Goal: Task Accomplishment & Management: Manage account settings

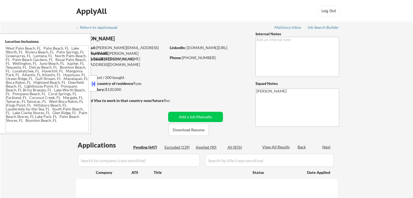
type textarea "[GEOGRAPHIC_DATA], [GEOGRAPHIC_DATA] [GEOGRAPHIC_DATA], [GEOGRAPHIC_DATA] [GEOG…"
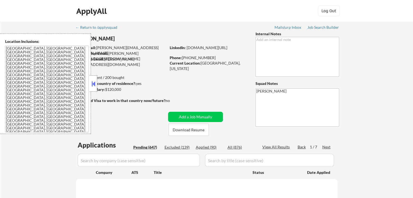
click at [94, 81] on button at bounding box center [94, 84] width 6 height 8
select select ""pending""
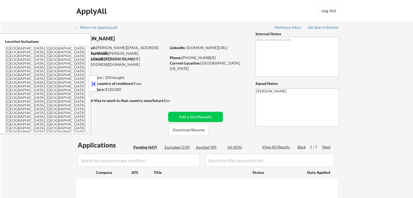
select select ""pending""
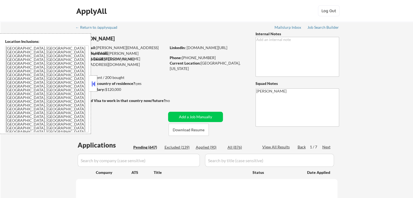
select select ""pending""
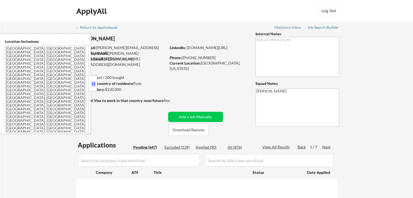
select select ""pending""
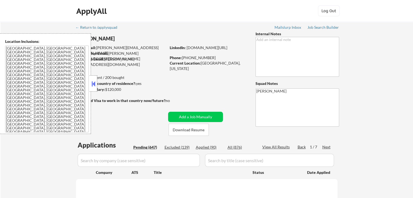
select select ""pending""
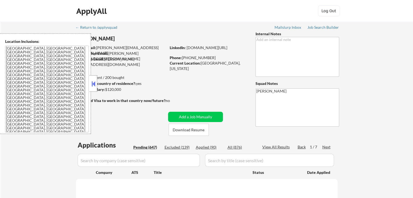
select select ""pending""
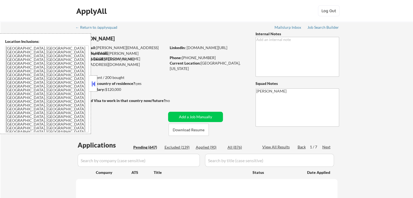
select select ""pending""
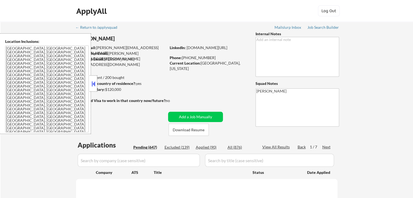
select select ""pending""
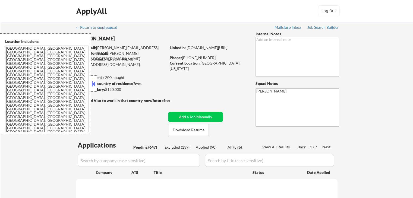
select select ""pending""
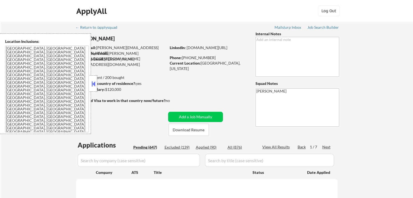
select select ""pending""
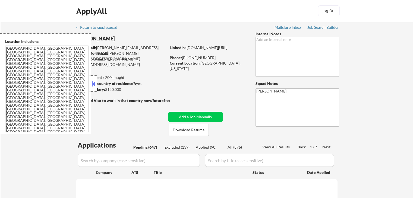
select select ""pending""
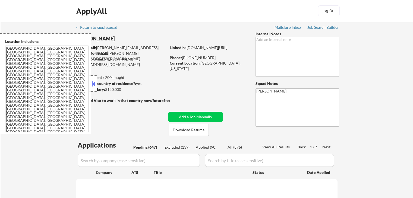
select select ""pending""
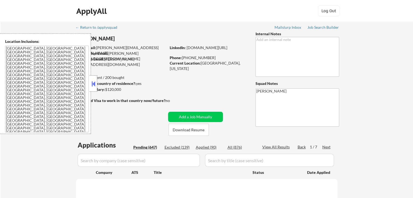
select select ""pending""
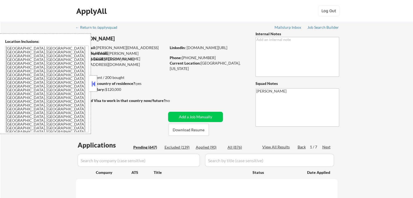
select select ""pending""
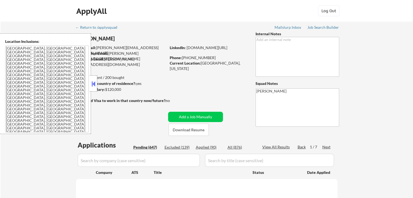
select select ""pending""
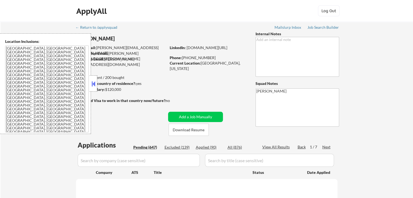
select select ""pending""
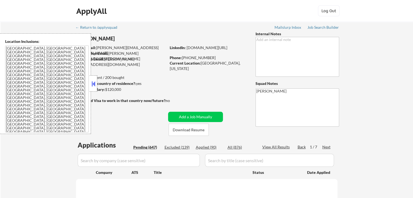
select select ""pending""
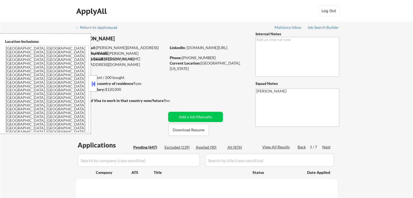
select select ""pending""
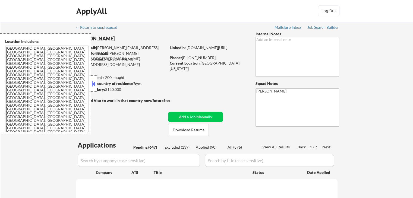
select select ""pending""
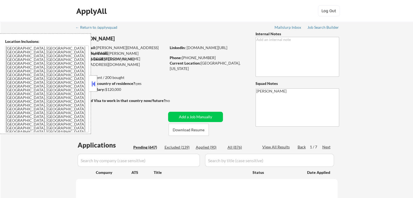
select select ""pending""
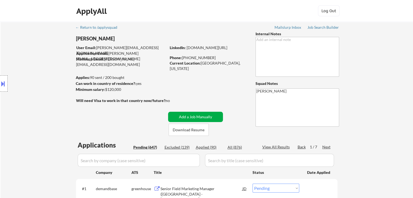
scroll to position [54, 0]
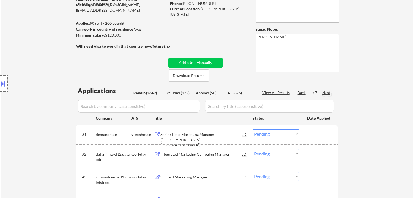
click at [326, 91] on div "Next" at bounding box center [327, 92] width 9 height 5
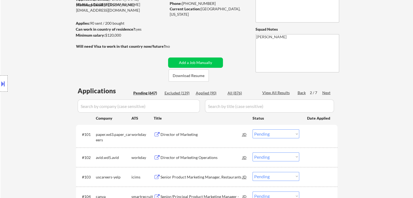
click at [325, 91] on div "Next" at bounding box center [327, 92] width 9 height 5
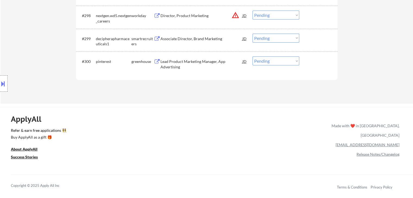
scroll to position [2164, 0]
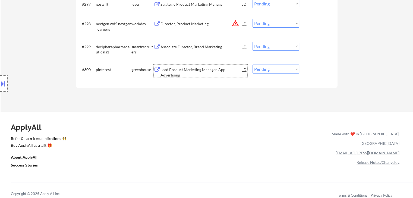
click at [190, 70] on div "Lead Product Marketing Manager, App Advertising" at bounding box center [202, 72] width 82 height 11
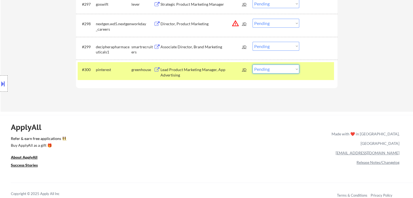
click at [263, 70] on select "Choose an option... Pending Applied Excluded (Questions) Excluded (Expired) Exc…" at bounding box center [276, 69] width 47 height 9
click at [253, 65] on select "Choose an option... Pending Applied Excluded (Questions) Excluded (Expired) Exc…" at bounding box center [276, 69] width 47 height 9
click at [175, 70] on div "Global Partner Acquisition Marketing Manager - Inbound" at bounding box center [202, 72] width 82 height 11
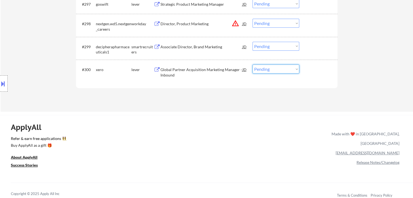
click at [257, 71] on select "Choose an option... Pending Applied Excluded (Questions) Excluded (Expired) Exc…" at bounding box center [276, 69] width 47 height 9
click at [253, 65] on select "Choose an option... Pending Applied Excluded (Questions) Excluded (Expired) Exc…" at bounding box center [276, 69] width 47 height 9
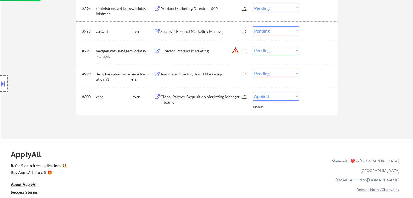
select select ""pending""
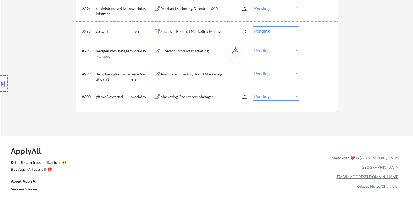
click at [189, 74] on div "Associate Director, Brand Marketing" at bounding box center [202, 73] width 82 height 5
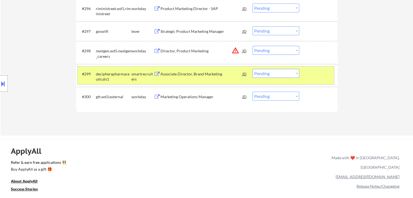
click at [311, 79] on div "#299 decipherapharmaceuticals1 smartrecruiters Associate Director, Brand Market…" at bounding box center [206, 76] width 257 height 18
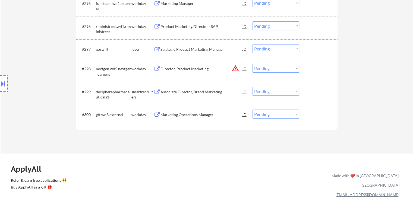
scroll to position [2110, 0]
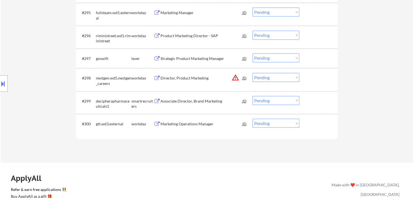
click at [204, 56] on div "Strategic Product Marketing Manager" at bounding box center [202, 58] width 82 height 5
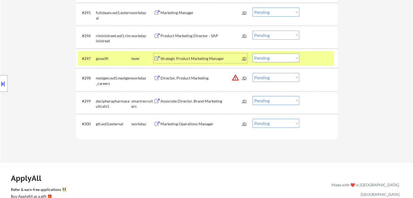
click at [272, 60] on select "Choose an option... Pending Applied Excluded (Questions) Excluded (Expired) Exc…" at bounding box center [276, 58] width 47 height 9
click at [253, 54] on select "Choose an option... Pending Applied Excluded (Questions) Excluded (Expired) Exc…" at bounding box center [276, 58] width 47 height 9
select select ""pending""
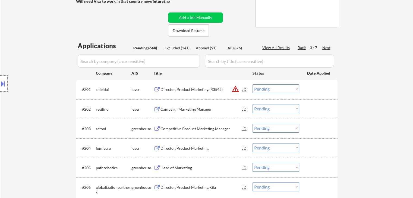
scroll to position [109, 0]
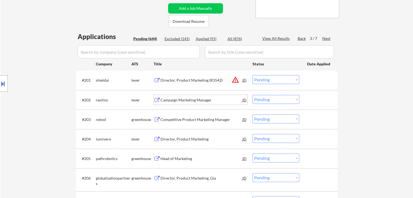
click at [195, 100] on div "Campaign Marketing Manager" at bounding box center [202, 100] width 82 height 5
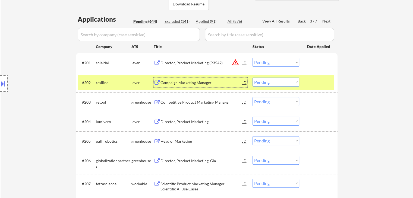
scroll to position [136, 0]
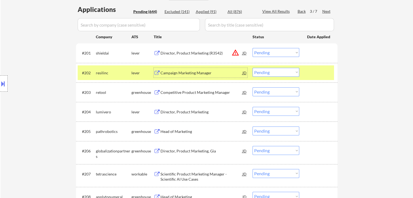
click at [266, 71] on select "Choose an option... Pending Applied Excluded (Questions) Excluded (Expired) Exc…" at bounding box center [276, 72] width 47 height 9
click at [253, 68] on select "Choose an option... Pending Applied Excluded (Questions) Excluded (Expired) Exc…" at bounding box center [276, 72] width 47 height 9
select select ""pending""
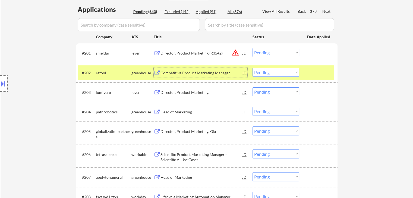
click at [203, 73] on div "Competitive Product Marketing Manager" at bounding box center [202, 72] width 82 height 5
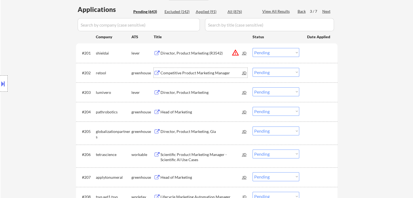
click at [0, 84] on button at bounding box center [3, 83] width 6 height 9
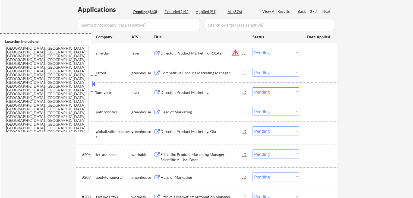
click at [177, 90] on div "Director, Product Marketing" at bounding box center [202, 92] width 82 height 5
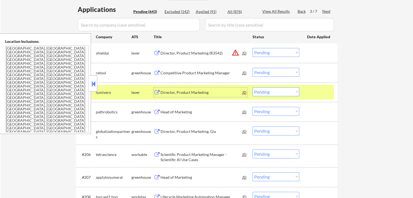
click at [94, 83] on button at bounding box center [94, 84] width 6 height 8
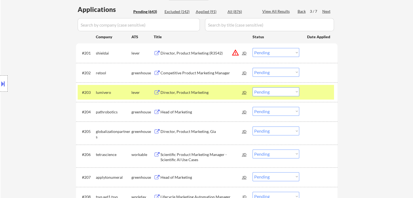
click at [263, 88] on select "Choose an option... Pending Applied Excluded (Questions) Excluded (Expired) Exc…" at bounding box center [276, 92] width 47 height 9
click at [253, 88] on select "Choose an option... Pending Applied Excluded (Questions) Excluded (Expired) Exc…" at bounding box center [276, 92] width 47 height 9
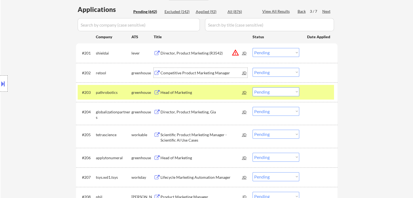
click at [203, 73] on div "Competitive Product Marketing Manager" at bounding box center [202, 72] width 82 height 5
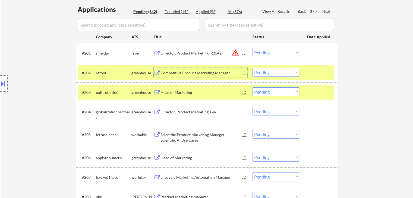
click at [180, 95] on div "Head of Marketing" at bounding box center [202, 93] width 82 height 10
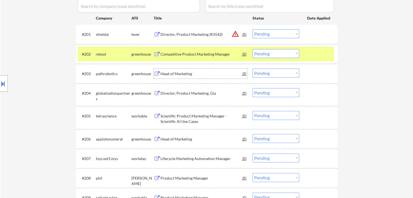
scroll to position [163, 0]
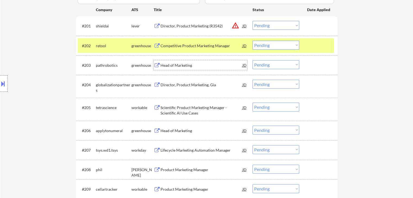
click at [263, 66] on select "Choose an option... Pending Applied Excluded (Questions) Excluded (Expired) Exc…" at bounding box center [276, 64] width 47 height 9
click at [253, 60] on select "Choose an option... Pending Applied Excluded (Questions) Excluded (Expired) Exc…" at bounding box center [276, 64] width 47 height 9
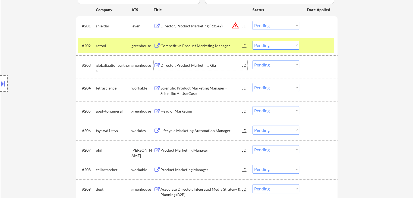
click at [182, 65] on div "Director, Product Marketing, Gia" at bounding box center [202, 65] width 82 height 5
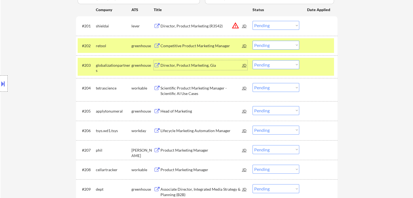
click at [271, 66] on select "Choose an option... Pending Applied Excluded (Questions) Excluded (Expired) Exc…" at bounding box center [276, 64] width 47 height 9
click at [253, 60] on select "Choose an option... Pending Applied Excluded (Questions) Excluded (Expired) Exc…" at bounding box center [276, 64] width 47 height 9
select select ""pending""
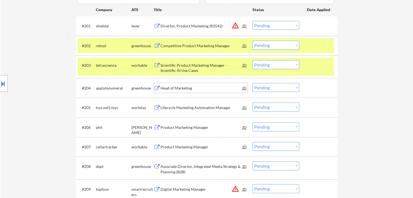
click at [180, 88] on div "Head of Marketing" at bounding box center [202, 88] width 82 height 5
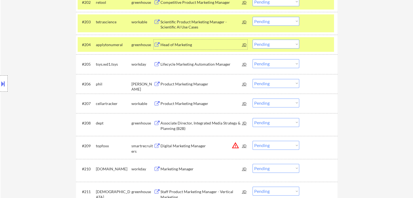
scroll to position [217, 0]
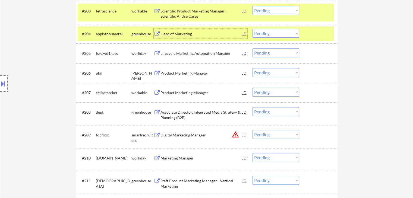
click at [265, 34] on select "Choose an option... Pending Applied Excluded (Questions) Excluded (Expired) Exc…" at bounding box center [276, 33] width 47 height 9
click at [253, 29] on select "Choose an option... Pending Applied Excluded (Questions) Excluded (Expired) Exc…" at bounding box center [276, 33] width 47 height 9
select select ""pending""
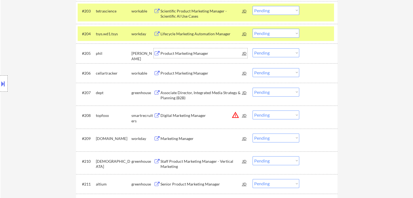
click at [202, 52] on div "Product Marketing Manager" at bounding box center [202, 53] width 82 height 5
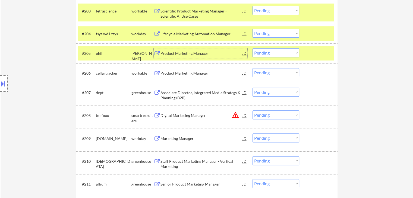
click at [269, 55] on select "Choose an option... Pending Applied Excluded (Questions) Excluded (Expired) Exc…" at bounding box center [276, 52] width 47 height 9
click at [253, 48] on select "Choose an option... Pending Applied Excluded (Questions) Excluded (Expired) Exc…" at bounding box center [276, 52] width 47 height 9
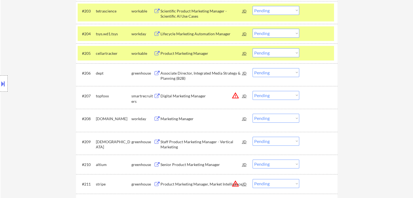
click at [181, 54] on div "Product Marketing Manager" at bounding box center [202, 53] width 82 height 5
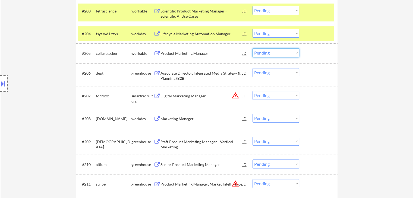
click at [270, 50] on select "Choose an option... Pending Applied Excluded (Questions) Excluded (Expired) Exc…" at bounding box center [276, 52] width 47 height 9
click at [253, 48] on select "Choose an option... Pending Applied Excluded (Questions) Excluded (Expired) Exc…" at bounding box center [276, 52] width 47 height 9
select select ""pending""
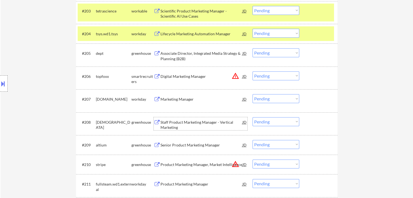
click at [194, 123] on div "Staff Product Marketing Manager - Vertical Marketing" at bounding box center [202, 125] width 82 height 11
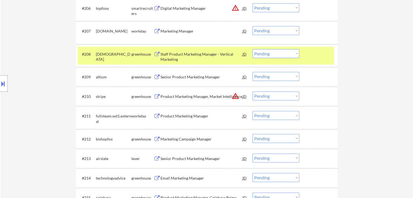
scroll to position [295, 0]
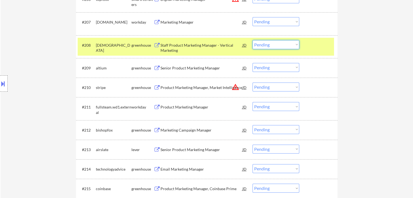
click at [268, 44] on select "Choose an option... Pending Applied Excluded (Questions) Excluded (Expired) Exc…" at bounding box center [276, 44] width 47 height 9
click at [253, 40] on select "Choose an option... Pending Applied Excluded (Questions) Excluded (Expired) Exc…" at bounding box center [276, 44] width 47 height 9
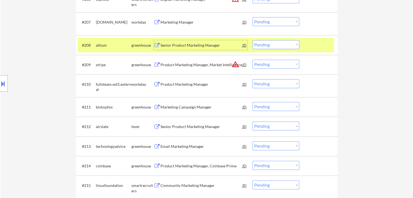
click at [182, 47] on div "Senior Product Marketing Manager" at bounding box center [202, 45] width 82 height 5
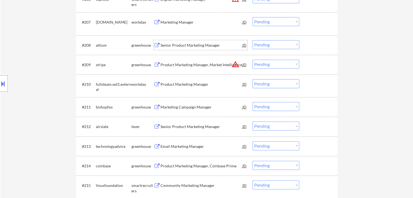
click at [264, 44] on select "Choose an option... Pending Applied Excluded (Questions) Excluded (Expired) Exc…" at bounding box center [276, 44] width 47 height 9
click at [253, 40] on select "Choose an option... Pending Applied Excluded (Questions) Excluded (Expired) Exc…" at bounding box center [276, 44] width 47 height 9
select select ""pending""
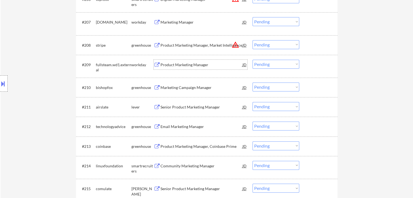
click at [188, 64] on div "Product Marketing Manager" at bounding box center [202, 64] width 82 height 5
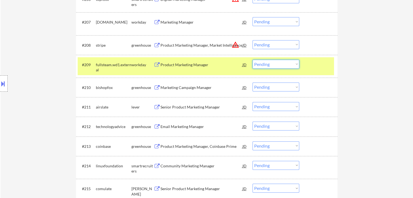
click at [264, 67] on select "Choose an option... Pending Applied Excluded (Questions) Excluded (Expired) Exc…" at bounding box center [276, 64] width 47 height 9
click at [253, 60] on select "Choose an option... Pending Applied Excluded (Questions) Excluded (Expired) Exc…" at bounding box center [276, 64] width 47 height 9
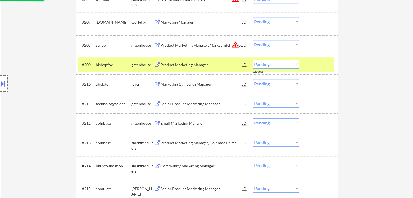
scroll to position [322, 0]
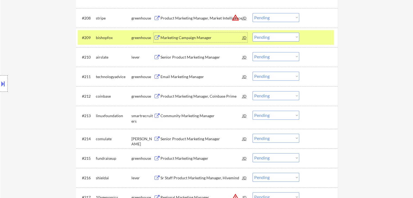
click at [183, 38] on div "Marketing Campaign Manager" at bounding box center [202, 37] width 82 height 5
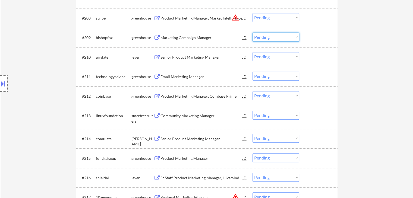
click at [272, 38] on select "Choose an option... Pending Applied Excluded (Questions) Excluded (Expired) Exc…" at bounding box center [276, 37] width 47 height 9
click at [253, 33] on select "Choose an option... Pending Applied Excluded (Questions) Excluded (Expired) Exc…" at bounding box center [276, 37] width 47 height 9
select select ""pending""
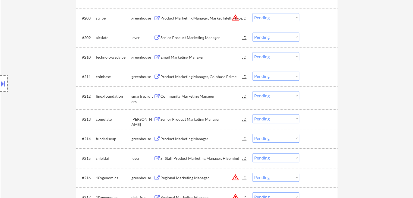
click at [176, 39] on div "Senior Product Marketing Manager" at bounding box center [202, 37] width 82 height 5
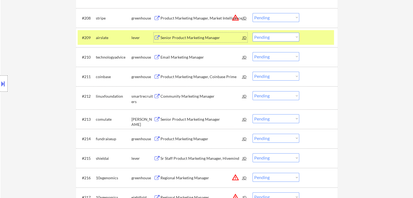
click at [177, 57] on div "Email Marketing Manager" at bounding box center [202, 57] width 82 height 5
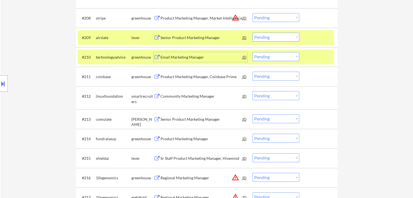
click at [181, 77] on div "Product Marketing Manager, Coinbase Prime" at bounding box center [202, 76] width 82 height 5
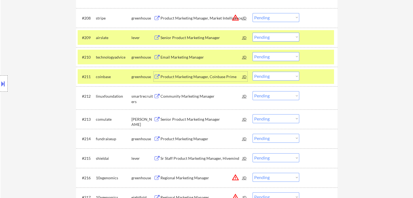
click at [265, 76] on select "Choose an option... Pending Applied Excluded (Questions) Excluded (Expired) Exc…" at bounding box center [276, 76] width 47 height 9
click at [253, 72] on select "Choose an option... Pending Applied Excluded (Questions) Excluded (Expired) Exc…" at bounding box center [276, 76] width 47 height 9
select select ""pending""
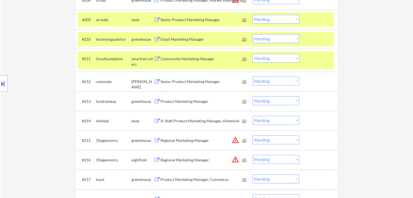
scroll to position [349, 0]
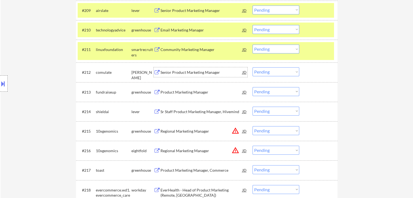
click at [196, 71] on div "Senior Product Marketing Manager" at bounding box center [202, 72] width 82 height 5
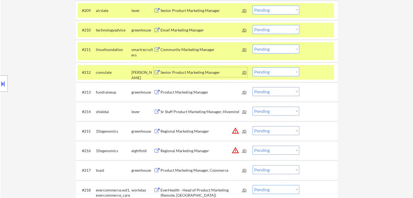
click at [268, 72] on select "Choose an option... Pending Applied Excluded (Questions) Excluded (Expired) Exc…" at bounding box center [276, 71] width 47 height 9
click at [253, 67] on select "Choose an option... Pending Applied Excluded (Questions) Excluded (Expired) Exc…" at bounding box center [276, 71] width 47 height 9
select select ""pending""
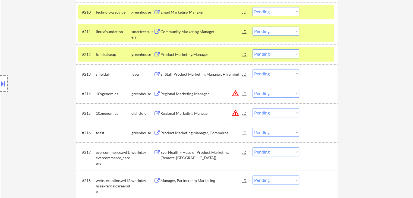
scroll to position [376, 0]
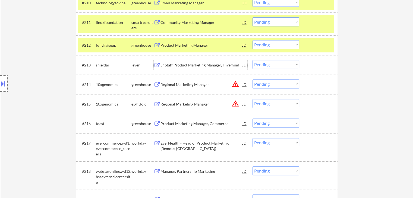
click at [183, 64] on div "Sr Staff Product Marketing Manager, Hivemind" at bounding box center [202, 65] width 82 height 5
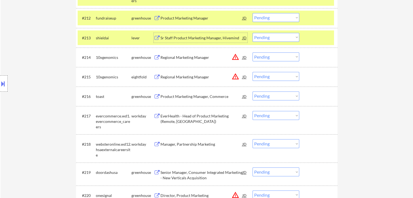
scroll to position [431, 0]
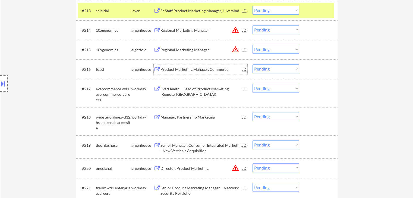
click at [183, 70] on div "Product Marketing Manager, Commerce" at bounding box center [202, 69] width 82 height 5
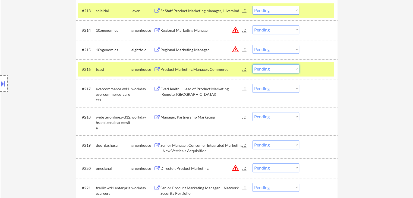
click at [263, 69] on select "Choose an option... Pending Applied Excluded (Questions) Excluded (Expired) Exc…" at bounding box center [276, 68] width 47 height 9
click at [253, 64] on select "Choose an option... Pending Applied Excluded (Questions) Excluded (Expired) Exc…" at bounding box center [276, 68] width 47 height 9
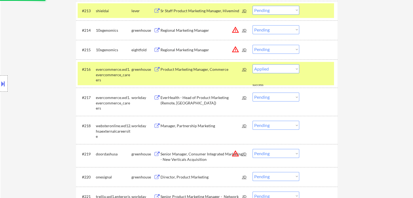
select select ""pending""
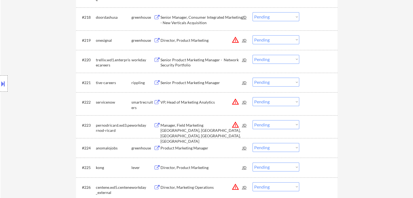
scroll to position [566, 0]
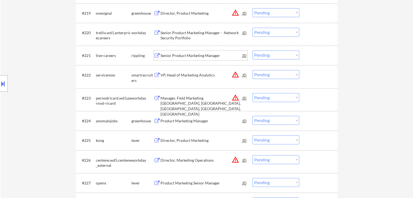
click at [187, 56] on div "Senior Product Marketing Manager" at bounding box center [202, 55] width 82 height 5
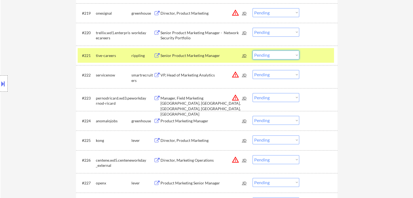
click at [267, 54] on select "Choose an option... Pending Applied Excluded (Questions) Excluded (Expired) Exc…" at bounding box center [276, 55] width 47 height 9
click at [253, 51] on select "Choose an option... Pending Applied Excluded (Questions) Excluded (Expired) Exc…" at bounding box center [276, 55] width 47 height 9
select select ""pending""
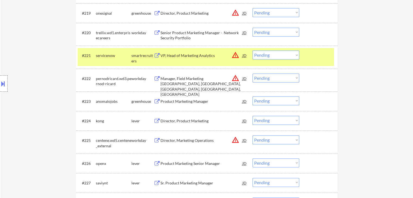
scroll to position [594, 0]
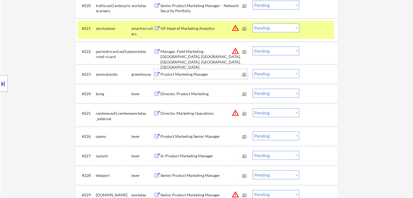
click at [187, 72] on div "Product Marketing Manager" at bounding box center [202, 74] width 82 height 5
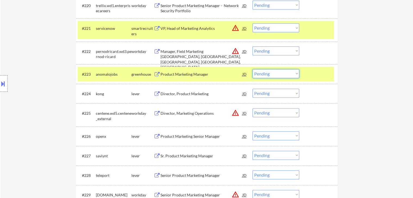
click at [273, 73] on select "Choose an option... Pending Applied Excluded (Questions) Excluded (Expired) Exc…" at bounding box center [276, 73] width 47 height 9
click at [253, 69] on select "Choose an option... Pending Applied Excluded (Questions) Excluded (Expired) Exc…" at bounding box center [276, 73] width 47 height 9
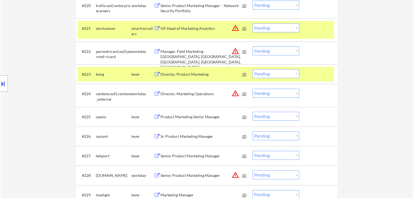
click at [181, 75] on div "Director, Product Marketing" at bounding box center [202, 74] width 82 height 5
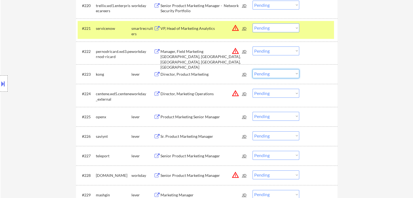
click at [263, 76] on select "Choose an option... Pending Applied Excluded (Questions) Excluded (Expired) Exc…" at bounding box center [276, 73] width 47 height 9
click at [253, 69] on select "Choose an option... Pending Applied Excluded (Questions) Excluded (Expired) Exc…" at bounding box center [276, 73] width 47 height 9
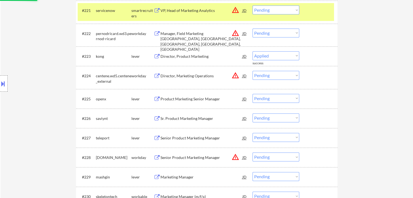
scroll to position [621, 0]
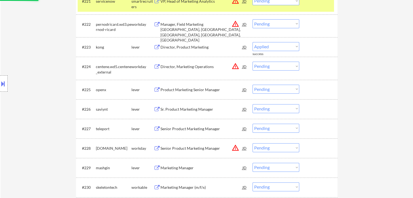
select select ""pending""
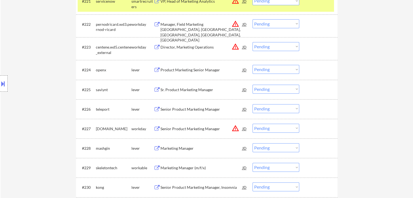
click at [190, 71] on div "Product Marketing Senior Manager" at bounding box center [202, 69] width 82 height 5
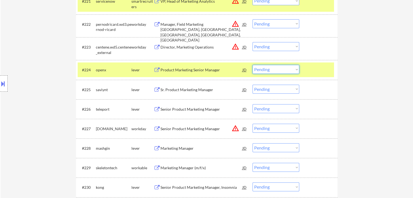
click at [278, 71] on select "Choose an option... Pending Applied Excluded (Questions) Excluded (Expired) Exc…" at bounding box center [276, 69] width 47 height 9
click at [253, 65] on select "Choose an option... Pending Applied Excluded (Questions) Excluded (Expired) Exc…" at bounding box center [276, 69] width 47 height 9
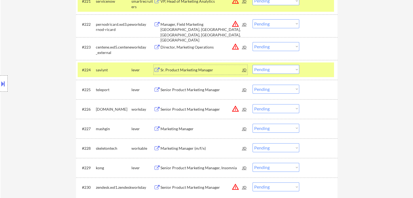
click at [196, 70] on div "Sr. Product Marketing Manager" at bounding box center [202, 69] width 82 height 5
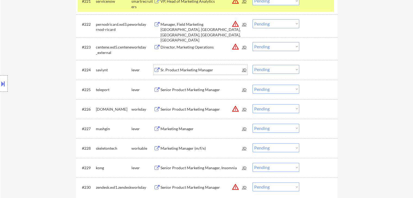
click at [267, 69] on select "Choose an option... Pending Applied Excluded (Questions) Excluded (Expired) Exc…" at bounding box center [276, 69] width 47 height 9
click at [253, 65] on select "Choose an option... Pending Applied Excluded (Questions) Excluded (Expired) Exc…" at bounding box center [276, 69] width 47 height 9
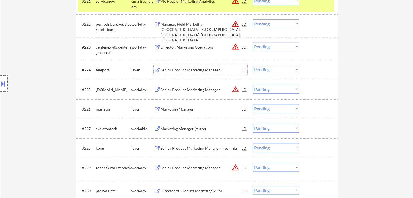
click at [194, 71] on div "Senior Product Marketing Manager" at bounding box center [202, 69] width 82 height 5
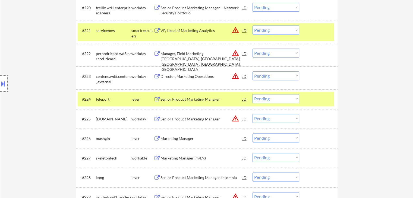
scroll to position [619, 0]
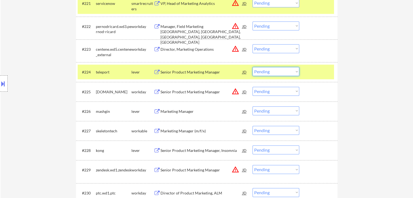
click at [268, 73] on select "Choose an option... Pending Applied Excluded (Questions) Excluded (Expired) Exc…" at bounding box center [276, 71] width 47 height 9
click at [253, 67] on select "Choose an option... Pending Applied Excluded (Questions) Excluded (Expired) Exc…" at bounding box center [276, 71] width 47 height 9
select select ""pending""
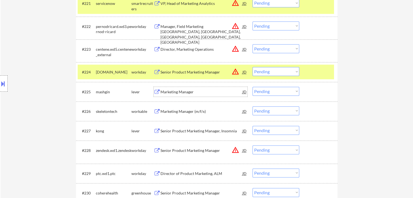
click at [177, 91] on div "Marketing Manager" at bounding box center [202, 91] width 82 height 5
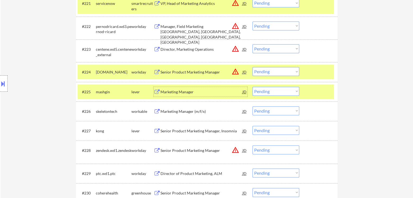
scroll to position [646, 0]
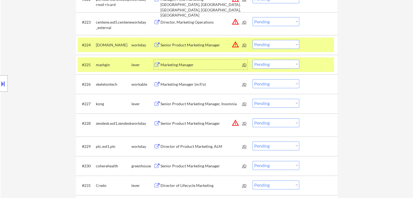
click at [273, 64] on select "Choose an option... Pending Applied Excluded (Questions) Excluded (Expired) Exc…" at bounding box center [276, 64] width 47 height 9
click at [253, 60] on select "Choose an option... Pending Applied Excluded (Questions) Excluded (Expired) Exc…" at bounding box center [276, 64] width 47 height 9
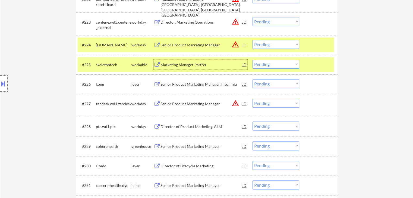
click at [197, 66] on div "Marketing Manager (m/f/x)" at bounding box center [202, 64] width 82 height 5
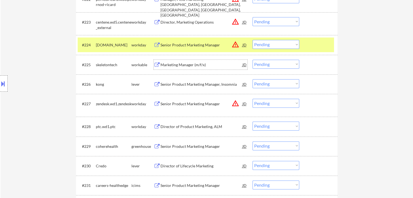
drag, startPoint x: 264, startPoint y: 64, endPoint x: 265, endPoint y: 68, distance: 4.4
click at [264, 64] on select "Choose an option... Pending Applied Excluded (Questions) Excluded (Expired) Exc…" at bounding box center [276, 64] width 47 height 9
click at [253, 60] on select "Choose an option... Pending Applied Excluded (Questions) Excluded (Expired) Exc…" at bounding box center [276, 64] width 47 height 9
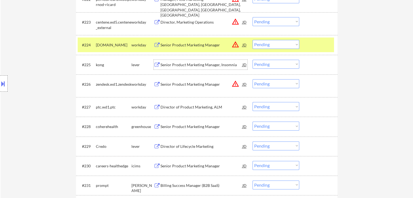
click at [206, 64] on div "Senior Product Marketing Manager, Insomnia" at bounding box center [202, 64] width 82 height 5
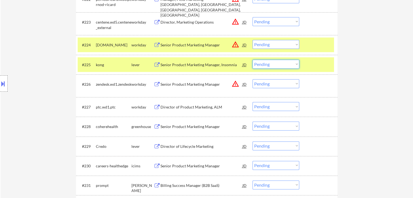
click at [264, 64] on select "Choose an option... Pending Applied Excluded (Questions) Excluded (Expired) Exc…" at bounding box center [276, 64] width 47 height 9
click at [253, 60] on select "Choose an option... Pending Applied Excluded (Questions) Excluded (Expired) Exc…" at bounding box center [276, 64] width 47 height 9
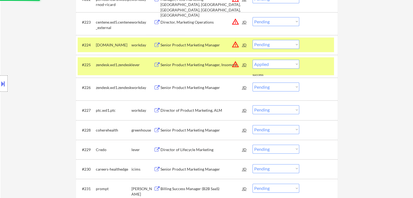
select select ""pending""
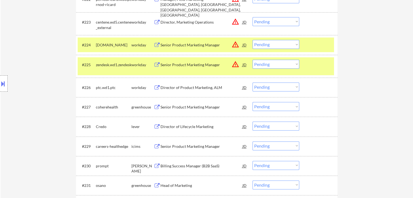
scroll to position [673, 0]
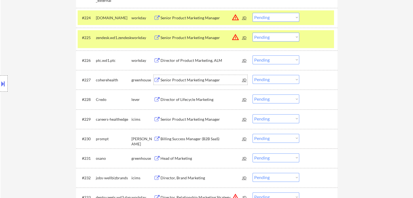
click at [192, 80] on div "Senior Product Marketing Manager" at bounding box center [202, 79] width 82 height 5
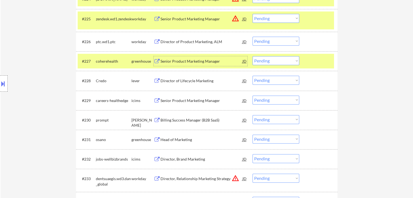
scroll to position [700, 0]
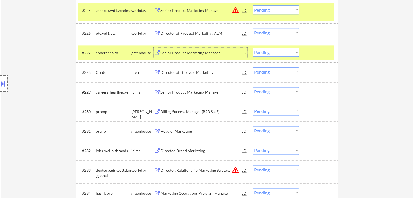
click at [280, 55] on select "Choose an option... Pending Applied Excluded (Questions) Excluded (Expired) Exc…" at bounding box center [276, 52] width 47 height 9
click at [253, 48] on select "Choose an option... Pending Applied Excluded (Questions) Excluded (Expired) Exc…" at bounding box center [276, 52] width 47 height 9
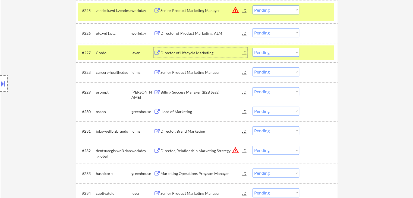
click at [197, 51] on div "Director of Lifecycle Marketing" at bounding box center [202, 52] width 82 height 5
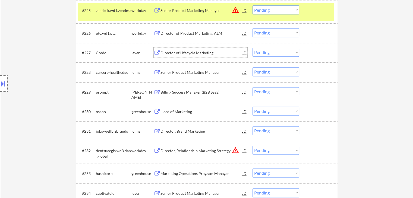
click at [269, 51] on select "Choose an option... Pending Applied Excluded (Questions) Excluded (Expired) Exc…" at bounding box center [276, 52] width 47 height 9
click at [253, 48] on select "Choose an option... Pending Applied Excluded (Questions) Excluded (Expired) Exc…" at bounding box center [276, 52] width 47 height 9
select select ""pending""
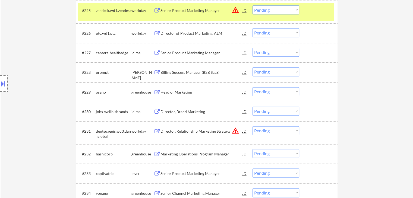
click at [193, 74] on div "Billing Success Manager (B2B SaaS)" at bounding box center [202, 72] width 82 height 5
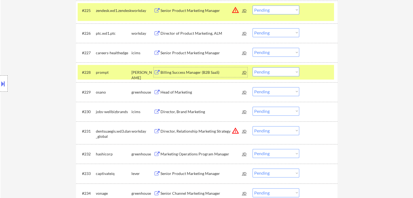
click at [282, 70] on select "Choose an option... Pending Applied Excluded (Questions) Excluded (Expired) Exc…" at bounding box center [276, 71] width 47 height 9
click at [253, 67] on select "Choose an option... Pending Applied Excluded (Questions) Excluded (Expired) Exc…" at bounding box center [276, 71] width 47 height 9
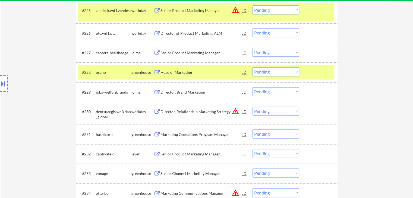
click at [184, 73] on div "Head of Marketing" at bounding box center [202, 72] width 82 height 5
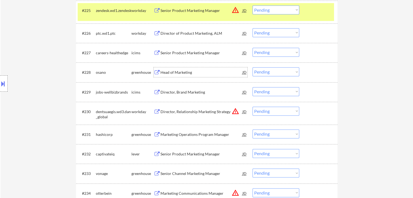
click at [271, 72] on select "Choose an option... Pending Applied Excluded (Questions) Excluded (Expired) Exc…" at bounding box center [276, 71] width 47 height 9
click at [253, 67] on select "Choose an option... Pending Applied Excluded (Questions) Excluded (Expired) Exc…" at bounding box center [276, 71] width 47 height 9
select select ""pending""
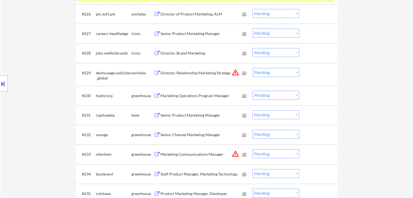
scroll to position [727, 0]
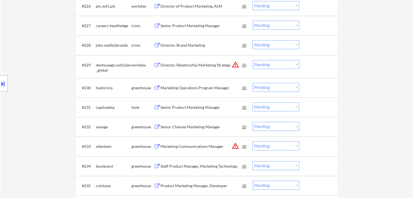
click at [185, 87] on div "Marketing Operations Program Manager" at bounding box center [202, 87] width 82 height 5
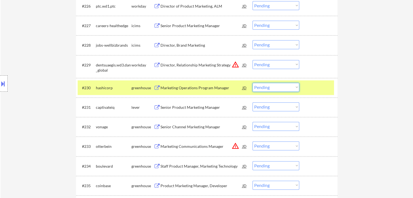
click at [265, 85] on select "Choose an option... Pending Applied Excluded (Questions) Excluded (Expired) Exc…" at bounding box center [276, 87] width 47 height 9
click at [253, 83] on select "Choose an option... Pending Applied Excluded (Questions) Excluded (Expired) Exc…" at bounding box center [276, 87] width 47 height 9
select select ""pending""
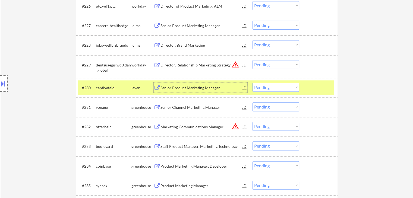
click at [177, 90] on div "Senior Product Marketing Manager" at bounding box center [202, 87] width 82 height 5
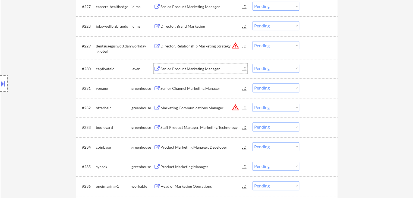
scroll to position [755, 0]
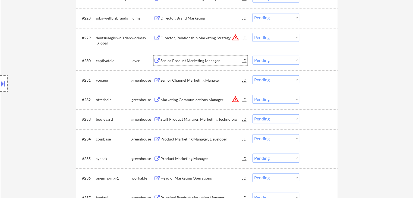
click at [185, 82] on div "Senior Channel Marketing Manager" at bounding box center [202, 80] width 82 height 5
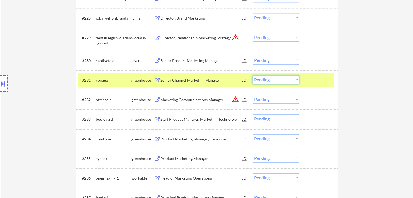
click at [284, 77] on select "Choose an option... Pending Applied Excluded (Questions) Excluded (Expired) Exc…" at bounding box center [276, 79] width 47 height 9
click at [253, 75] on select "Choose an option... Pending Applied Excluded (Questions) Excluded (Expired) Exc…" at bounding box center [276, 79] width 47 height 9
select select ""pending""
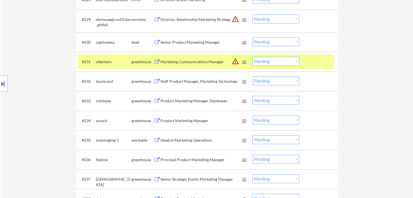
scroll to position [782, 0]
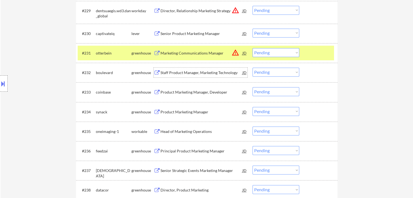
click at [192, 73] on div "Staff Product Manager, Marketing Technology" at bounding box center [202, 72] width 82 height 5
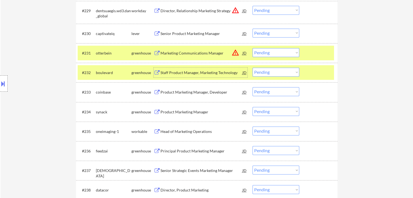
click at [272, 74] on select "Choose an option... Pending Applied Excluded (Questions) Excluded (Expired) Exc…" at bounding box center [276, 72] width 47 height 9
click at [253, 68] on select "Choose an option... Pending Applied Excluded (Questions) Excluded (Expired) Exc…" at bounding box center [276, 72] width 47 height 9
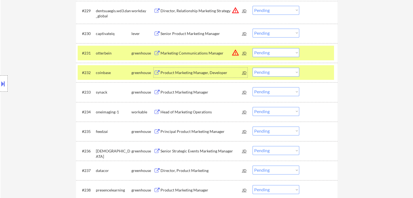
click at [195, 71] on div "Product Marketing Manager, Developer" at bounding box center [202, 72] width 82 height 5
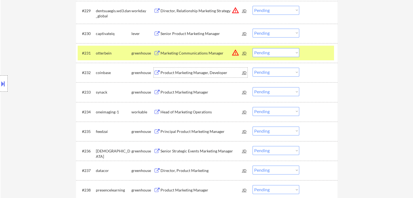
click at [279, 71] on select "Choose an option... Pending Applied Excluded (Questions) Excluded (Expired) Exc…" at bounding box center [276, 72] width 47 height 9
click at [253, 68] on select "Choose an option... Pending Applied Excluded (Questions) Excluded (Expired) Exc…" at bounding box center [276, 72] width 47 height 9
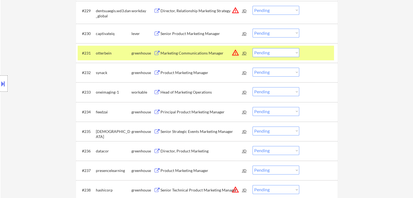
click at [199, 73] on div "Product Marketing Manager" at bounding box center [202, 72] width 82 height 5
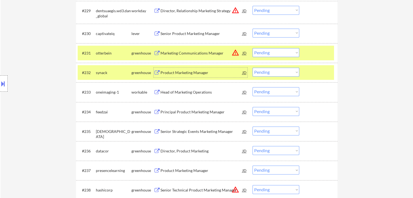
drag, startPoint x: 267, startPoint y: 73, endPoint x: 264, endPoint y: 71, distance: 3.7
click at [267, 73] on select "Choose an option... Pending Applied Excluded (Questions) Excluded (Expired) Exc…" at bounding box center [276, 72] width 47 height 9
click at [253, 68] on select "Choose an option... Pending Applied Excluded (Questions) Excluded (Expired) Exc…" at bounding box center [276, 72] width 47 height 9
select select ""pending""
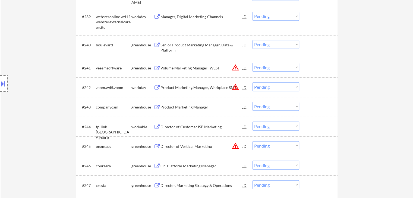
scroll to position [918, 0]
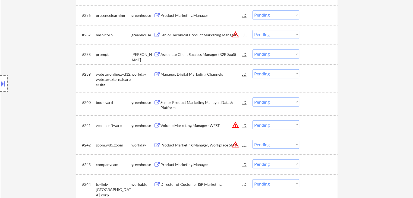
click at [178, 52] on div "Associate Client Success Manager (B2B SaaS)" at bounding box center [202, 54] width 82 height 5
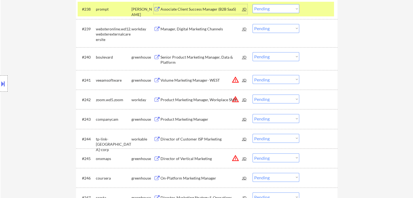
scroll to position [972, 0]
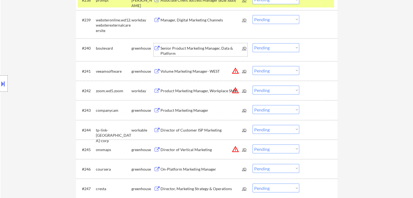
click at [195, 47] on div "Senior Product Marketing Manager, Data & Platform" at bounding box center [202, 51] width 82 height 11
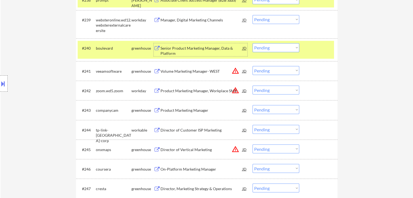
click at [268, 50] on select "Choose an option... Pending Applied Excluded (Questions) Excluded (Expired) Exc…" at bounding box center [276, 47] width 47 height 9
click at [253, 43] on select "Choose an option... Pending Applied Excluded (Questions) Excluded (Expired) Exc…" at bounding box center [276, 47] width 47 height 9
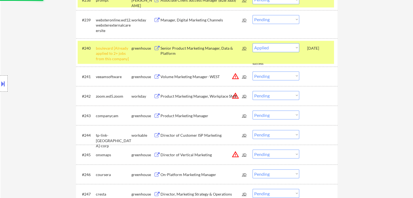
select select ""pending""
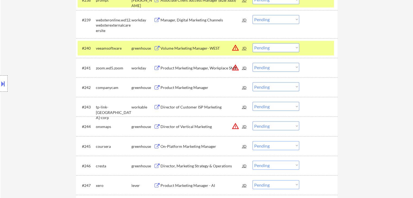
click at [182, 89] on div "Product Marketing Manager" at bounding box center [202, 87] width 82 height 5
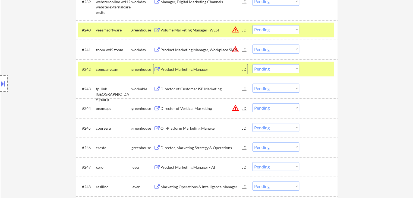
scroll to position [999, 0]
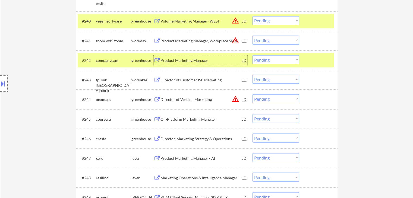
click at [198, 79] on div "Director of Customer ISP Marketing" at bounding box center [202, 79] width 82 height 5
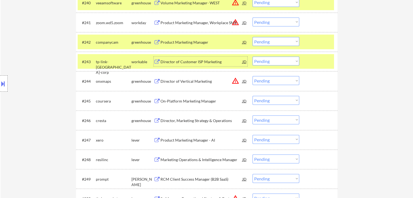
scroll to position [1026, 0]
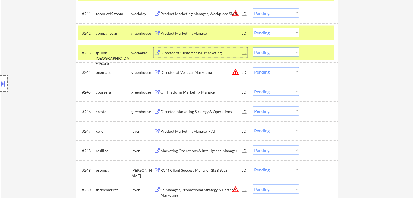
click at [271, 54] on select "Choose an option... Pending Applied Excluded (Questions) Excluded (Expired) Exc…" at bounding box center [276, 52] width 47 height 9
click at [253, 48] on select "Choose an option... Pending Applied Excluded (Questions) Excluded (Expired) Exc…" at bounding box center [276, 52] width 47 height 9
select select ""pending""
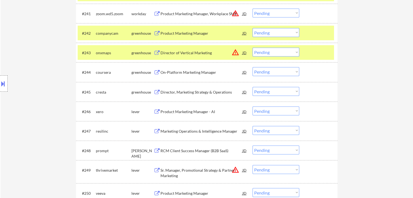
click at [209, 71] on div "On-Platform Marketing Manager" at bounding box center [202, 72] width 82 height 5
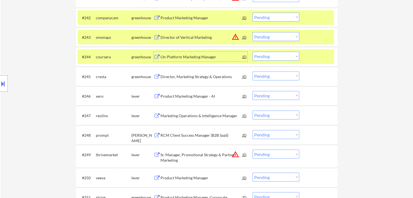
scroll to position [1054, 0]
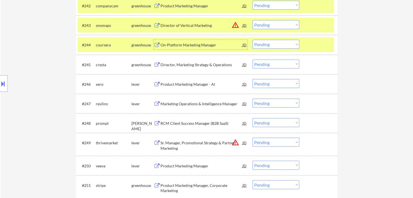
click at [197, 64] on div "Director, Marketing Strategy & Operations" at bounding box center [202, 64] width 82 height 5
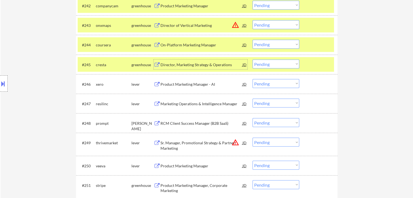
click at [275, 66] on select "Choose an option... Pending Applied Excluded (Questions) Excluded (Expired) Exc…" at bounding box center [276, 64] width 47 height 9
click at [253, 60] on select "Choose an option... Pending Applied Excluded (Questions) Excluded (Expired) Exc…" at bounding box center [276, 64] width 47 height 9
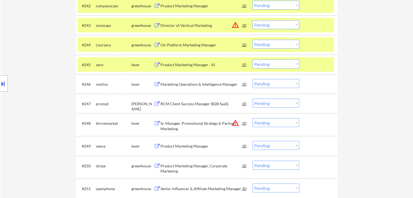
click at [190, 65] on div "Product Marketing Manager - AI" at bounding box center [202, 64] width 82 height 5
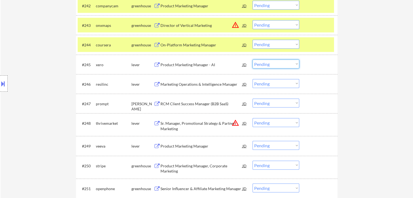
click at [264, 66] on select "Choose an option... Pending Applied Excluded (Questions) Excluded (Expired) Exc…" at bounding box center [276, 64] width 47 height 9
click at [253, 60] on select "Choose an option... Pending Applied Excluded (Questions) Excluded (Expired) Exc…" at bounding box center [276, 64] width 47 height 9
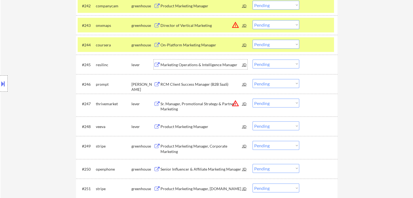
click at [207, 64] on div "Marketing Operations & Intelligence Manager" at bounding box center [202, 64] width 82 height 5
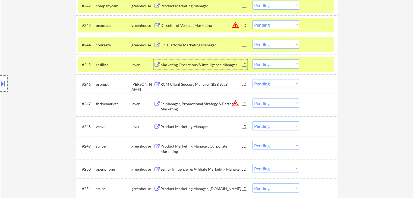
click at [270, 64] on select "Choose an option... Pending Applied Excluded (Questions) Excluded (Expired) Exc…" at bounding box center [276, 64] width 47 height 9
click at [253, 60] on select "Choose an option... Pending Applied Excluded (Questions) Excluded (Expired) Exc…" at bounding box center [276, 64] width 47 height 9
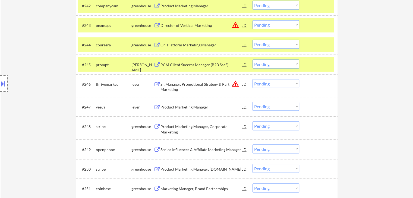
click at [183, 63] on div "RCM Client Success Manager (B2B SaaS)" at bounding box center [202, 64] width 82 height 5
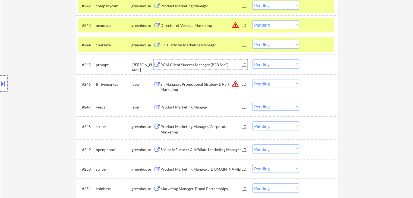
click at [278, 64] on select "Choose an option... Pending Applied Excluded (Questions) Excluded (Expired) Exc…" at bounding box center [276, 64] width 47 height 9
click at [253, 60] on select "Choose an option... Pending Applied Excluded (Questions) Excluded (Expired) Exc…" at bounding box center [276, 64] width 47 height 9
select select ""pending""
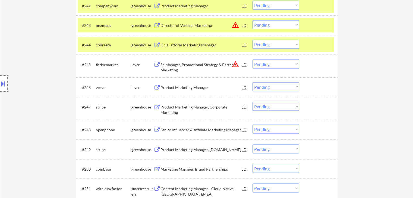
click at [188, 89] on div "Product Marketing Manager" at bounding box center [202, 87] width 82 height 5
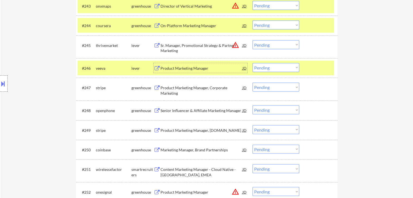
scroll to position [1081, 0]
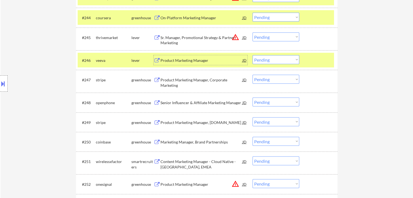
click at [270, 61] on select "Choose an option... Pending Applied Excluded (Questions) Excluded (Expired) Exc…" at bounding box center [276, 59] width 47 height 9
click at [253, 55] on select "Choose an option... Pending Applied Excluded (Questions) Excluded (Expired) Exc…" at bounding box center [276, 59] width 47 height 9
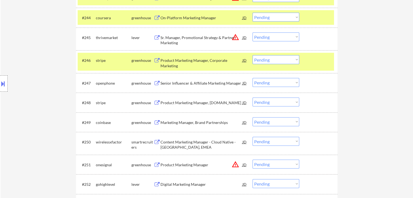
click at [211, 61] on div "Product Marketing Manager, Corporate Marketing" at bounding box center [202, 63] width 82 height 11
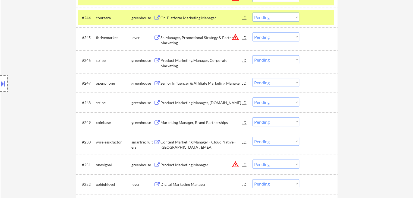
click at [0, 86] on button at bounding box center [3, 83] width 6 height 9
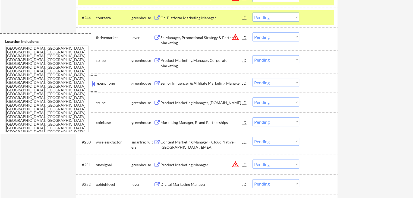
click at [95, 83] on button at bounding box center [94, 84] width 6 height 8
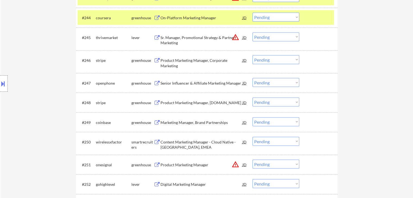
click at [263, 60] on select "Choose an option... Pending Applied Excluded (Questions) Excluded (Expired) Exc…" at bounding box center [276, 59] width 47 height 9
click at [253, 55] on select "Choose an option... Pending Applied Excluded (Questions) Excluded (Expired) Exc…" at bounding box center [276, 59] width 47 height 9
select select ""pending""
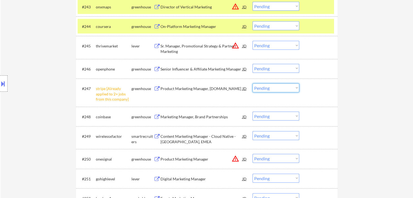
drag, startPoint x: 269, startPoint y: 89, endPoint x: 265, endPoint y: 89, distance: 4.1
click at [269, 89] on select "Choose an option... Pending Applied Excluded (Questions) Excluded (Expired) Exc…" at bounding box center [276, 88] width 47 height 9
click at [253, 84] on select "Choose an option... Pending Applied Excluded (Questions) Excluded (Expired) Exc…" at bounding box center [276, 88] width 47 height 9
select select ""pending""
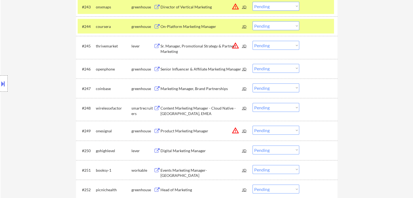
click at [192, 70] on div "Senior Influencer & Affiliate Marketing Manager" at bounding box center [202, 69] width 82 height 5
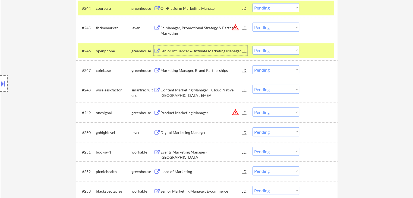
scroll to position [1108, 0]
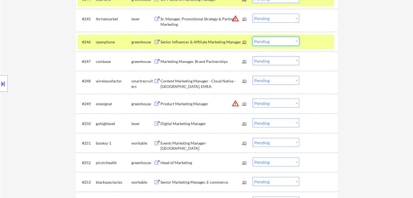
click at [275, 41] on select "Choose an option... Pending Applied Excluded (Questions) Excluded (Expired) Exc…" at bounding box center [276, 41] width 47 height 9
click at [265, 40] on select "Choose an option... Pending Applied Excluded (Questions) Excluded (Expired) Exc…" at bounding box center [276, 41] width 47 height 9
click at [253, 37] on select "Choose an option... Pending Applied Excluded (Questions) Excluded (Expired) Exc…" at bounding box center [276, 41] width 47 height 9
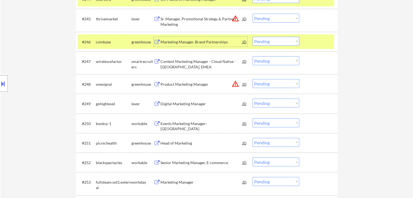
click at [206, 43] on div "Marketing Manager, Brand Partnerships" at bounding box center [202, 41] width 82 height 5
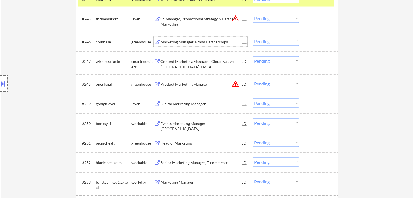
click at [271, 38] on select "Choose an option... Pending Applied Excluded (Questions) Excluded (Expired) Exc…" at bounding box center [276, 41] width 47 height 9
click at [253, 37] on select "Choose an option... Pending Applied Excluded (Questions) Excluded (Expired) Exc…" at bounding box center [276, 41] width 47 height 9
select select ""pending""
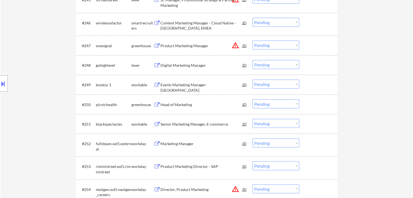
scroll to position [1135, 0]
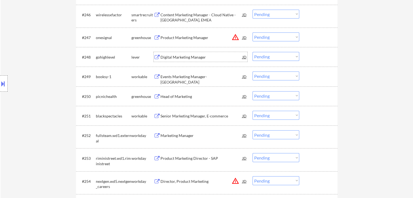
click at [194, 55] on div "Digital Marketing Manager" at bounding box center [202, 57] width 82 height 5
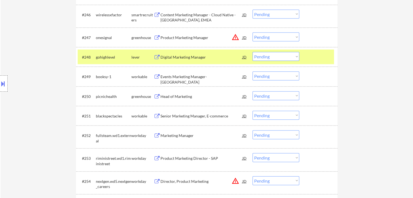
click at [4, 85] on button at bounding box center [3, 83] width 6 height 9
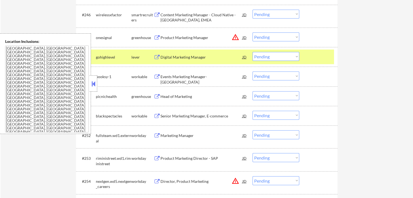
click at [92, 81] on button at bounding box center [94, 84] width 6 height 8
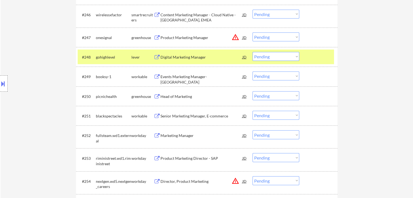
click at [178, 76] on div "Events Marketing Manager- [GEOGRAPHIC_DATA]" at bounding box center [202, 79] width 82 height 11
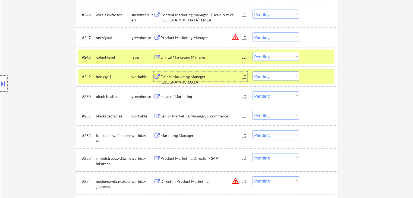
click at [280, 76] on select "Choose an option... Pending Applied Excluded (Questions) Excluded (Expired) Exc…" at bounding box center [276, 76] width 47 height 9
click at [253, 72] on select "Choose an option... Pending Applied Excluded (Questions) Excluded (Expired) Exc…" at bounding box center [276, 76] width 47 height 9
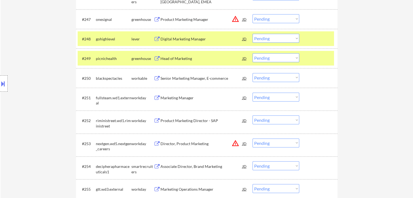
scroll to position [1162, 0]
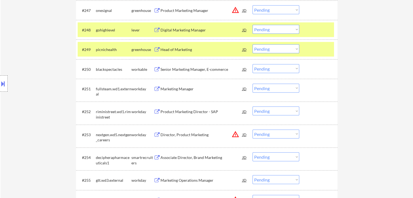
click at [185, 49] on div "Head of Marketing" at bounding box center [202, 49] width 82 height 5
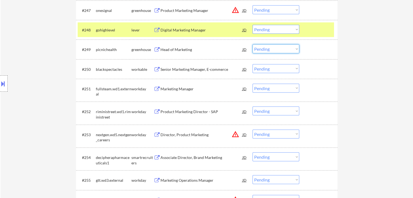
click at [264, 51] on select "Choose an option... Pending Applied Excluded (Questions) Excluded (Expired) Exc…" at bounding box center [276, 49] width 47 height 9
click at [253, 45] on select "Choose an option... Pending Applied Excluded (Questions) Excluded (Expired) Exc…" at bounding box center [276, 49] width 47 height 9
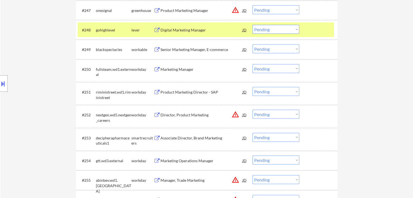
click at [185, 49] on div "Senior Marketing Manager, E-commerce" at bounding box center [202, 49] width 82 height 5
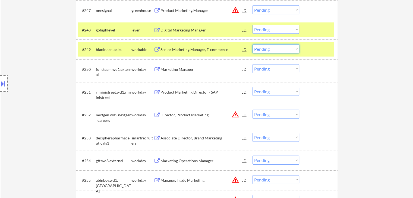
click at [273, 50] on select "Choose an option... Pending Applied Excluded (Questions) Excluded (Expired) Exc…" at bounding box center [276, 49] width 47 height 9
click at [253, 45] on select "Choose an option... Pending Applied Excluded (Questions) Excluded (Expired) Exc…" at bounding box center [276, 49] width 47 height 9
select select ""pending""
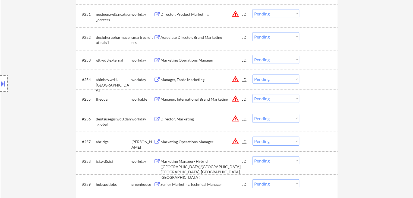
scroll to position [1244, 0]
click at [206, 38] on div "Associate Director, Brand Marketing" at bounding box center [202, 37] width 82 height 5
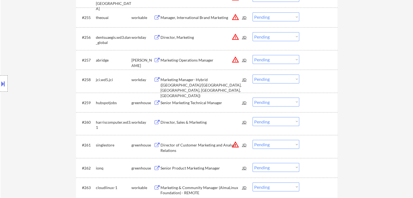
scroll to position [1325, 0]
click at [201, 102] on div "Senior Marketing Technical Manager" at bounding box center [202, 102] width 82 height 5
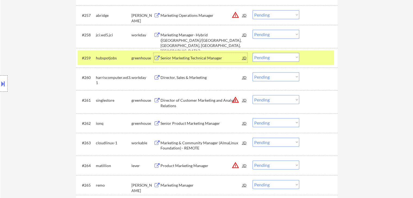
scroll to position [1380, 0]
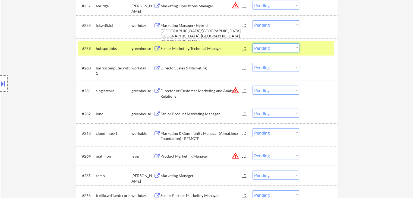
click at [274, 49] on select "Choose an option... Pending Applied Excluded (Questions) Excluded (Expired) Exc…" at bounding box center [276, 47] width 47 height 9
click at [253, 43] on select "Choose an option... Pending Applied Excluded (Questions) Excluded (Expired) Exc…" at bounding box center [276, 47] width 47 height 9
select select ""pending""
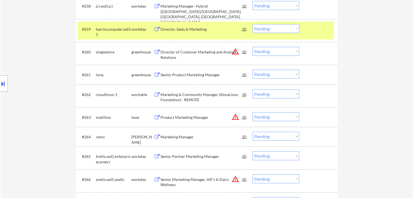
scroll to position [1407, 0]
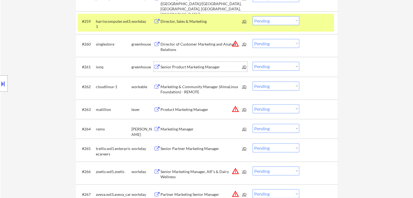
click at [200, 66] on div "Senior Product Marketing Manager" at bounding box center [202, 66] width 82 height 5
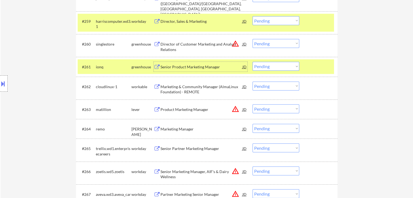
click at [189, 88] on div "Marketing & Community Manager (AlmaLinux Foundation) - REMOTE" at bounding box center [202, 89] width 82 height 11
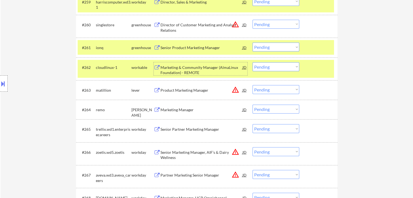
scroll to position [1434, 0]
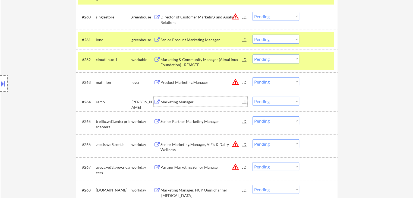
click at [191, 101] on div "Marketing Manager" at bounding box center [202, 101] width 82 height 5
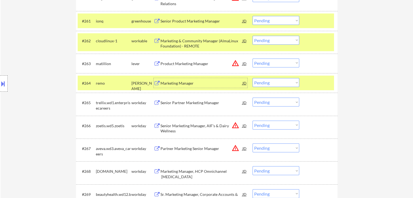
scroll to position [1461, 0]
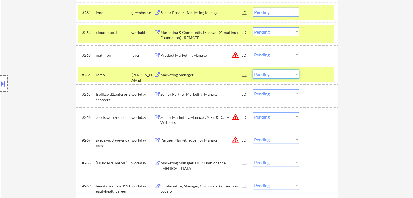
click at [277, 75] on select "Choose an option... Pending Applied Excluded (Questions) Excluded (Expired) Exc…" at bounding box center [276, 74] width 47 height 9
click at [253, 70] on select "Choose an option... Pending Applied Excluded (Questions) Excluded (Expired) Exc…" at bounding box center [276, 74] width 47 height 9
select select ""pending""
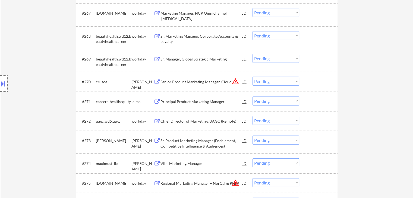
scroll to position [1624, 0]
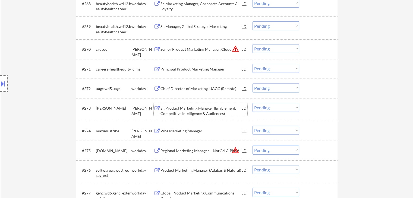
click at [200, 108] on div "Sr. Product Marketing Manager (Enablement, Competitive Intelligence & Audiences)" at bounding box center [202, 111] width 82 height 11
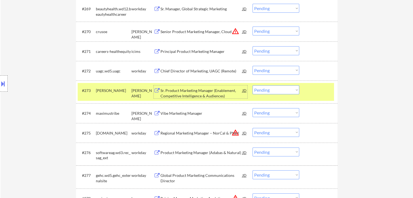
scroll to position [1652, 0]
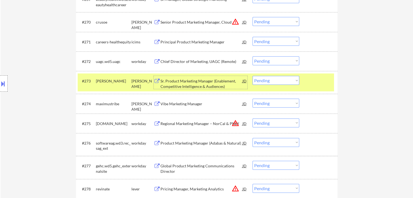
click at [172, 102] on div "Vibe Marketing Manager" at bounding box center [202, 103] width 82 height 5
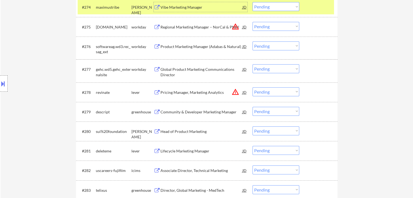
scroll to position [1760, 0]
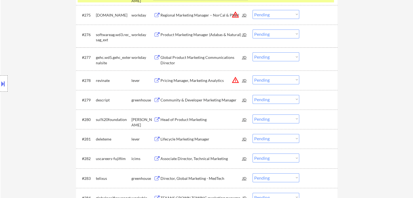
click at [202, 102] on div "Community & Developer Marketing Manager" at bounding box center [202, 100] width 82 height 5
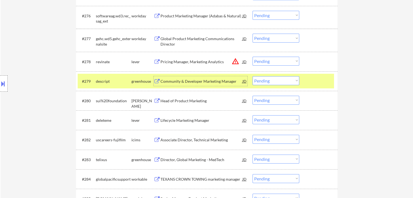
scroll to position [1788, 0]
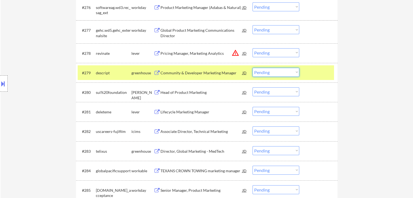
click at [279, 71] on select "Choose an option... Pending Applied Excluded (Questions) Excluded (Expired) Exc…" at bounding box center [276, 72] width 47 height 9
click at [253, 68] on select "Choose an option... Pending Applied Excluded (Questions) Excluded (Expired) Exc…" at bounding box center [276, 72] width 47 height 9
select select ""pending""
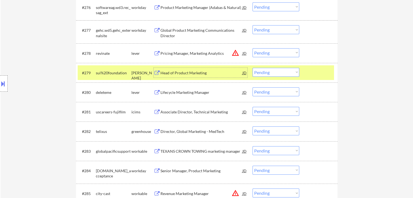
drag, startPoint x: 189, startPoint y: 72, endPoint x: 194, endPoint y: 72, distance: 4.9
click at [190, 73] on div "Head of Product Marketing" at bounding box center [202, 72] width 82 height 5
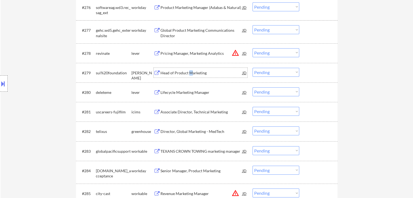
scroll to position [1815, 0]
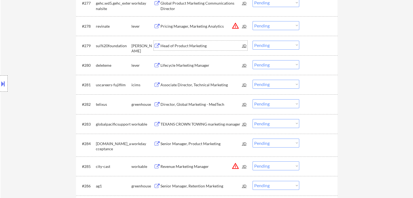
click at [175, 66] on div "Lifecycle Marketing Manager" at bounding box center [202, 65] width 82 height 5
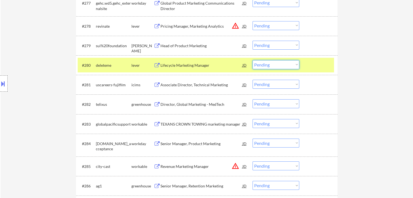
click at [262, 65] on select "Choose an option... Pending Applied Excluded (Questions) Excluded (Expired) Exc…" at bounding box center [276, 64] width 47 height 9
click at [253, 60] on select "Choose an option... Pending Applied Excluded (Questions) Excluded (Expired) Exc…" at bounding box center [276, 64] width 47 height 9
select select ""pending""
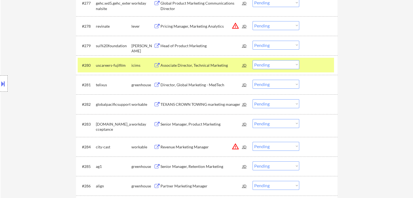
click at [185, 83] on div "Director, Global Marketing - MedTech" at bounding box center [202, 84] width 82 height 5
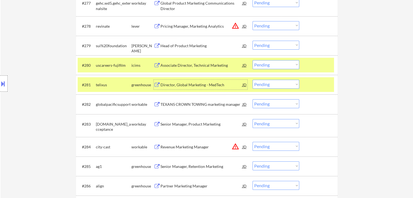
click at [266, 86] on select "Choose an option... Pending Applied Excluded (Questions) Excluded (Expired) Exc…" at bounding box center [276, 84] width 47 height 9
click at [253, 80] on select "Choose an option... Pending Applied Excluded (Questions) Excluded (Expired) Exc…" at bounding box center [276, 84] width 47 height 9
select select ""pending""
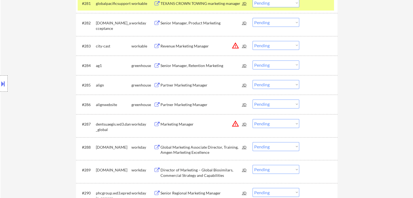
scroll to position [1896, 0]
click at [197, 66] on div "Senior Manager, Retention Marketing" at bounding box center [202, 65] width 82 height 5
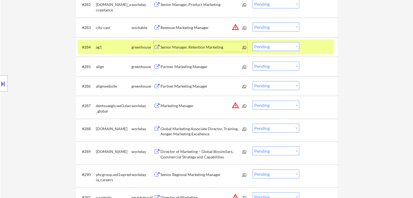
scroll to position [1923, 0]
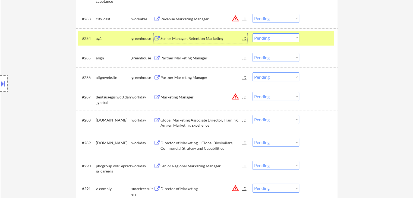
click at [271, 41] on select "Choose an option... Pending Applied Excluded (Questions) Excluded (Expired) Exc…" at bounding box center [276, 37] width 47 height 9
click at [253, 33] on select "Choose an option... Pending Applied Excluded (Questions) Excluded (Expired) Exc…" at bounding box center [276, 37] width 47 height 9
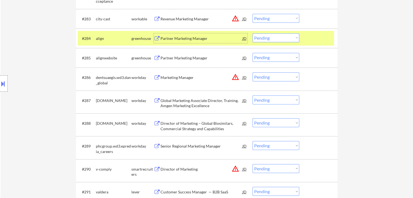
click at [191, 37] on div "Partner Marketing Manager" at bounding box center [202, 38] width 82 height 5
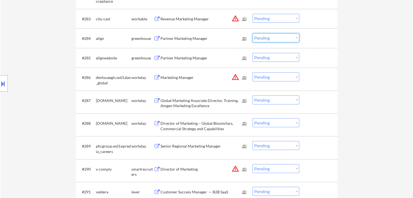
click at [266, 38] on select "Choose an option... Pending Applied Excluded (Questions) Excluded (Expired) Exc…" at bounding box center [276, 37] width 47 height 9
click at [253, 33] on select "Choose an option... Pending Applied Excluded (Questions) Excluded (Expired) Exc…" at bounding box center [276, 37] width 47 height 9
select select ""pending""
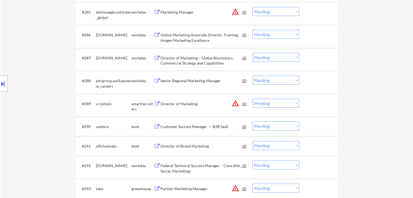
scroll to position [1978, 0]
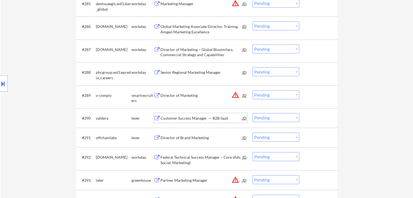
click at [188, 118] on div "Customer Success Manager — B2B SaaS" at bounding box center [202, 118] width 82 height 5
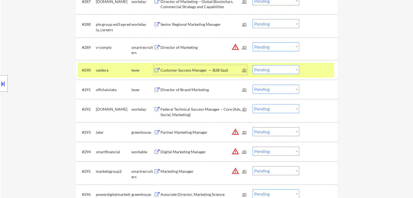
scroll to position [2032, 0]
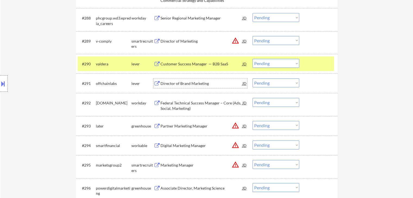
click at [172, 83] on div "Director of Brand Marketing" at bounding box center [202, 83] width 82 height 5
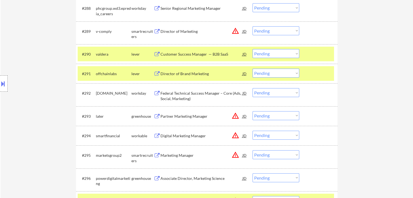
scroll to position [2071, 0]
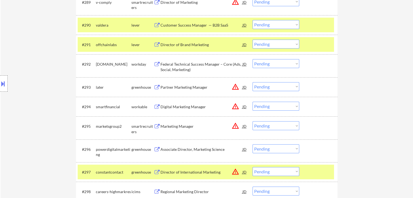
click at [273, 44] on select "Choose an option... Pending Applied Excluded (Questions) Excluded (Expired) Exc…" at bounding box center [276, 44] width 47 height 9
click at [253, 40] on select "Choose an option... Pending Applied Excluded (Questions) Excluded (Expired) Exc…" at bounding box center [276, 44] width 47 height 9
select select ""pending""
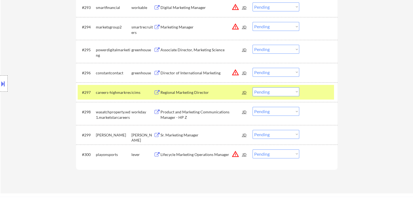
scroll to position [2207, 0]
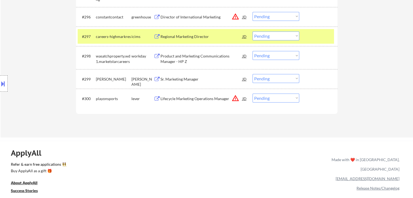
click at [186, 79] on div "Sr. Marketing Manager" at bounding box center [202, 79] width 82 height 5
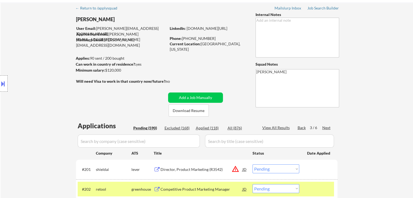
scroll to position [27, 0]
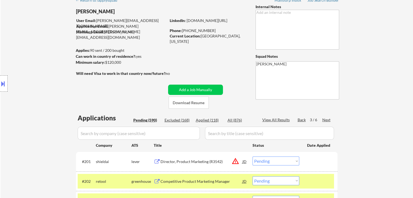
click at [325, 121] on div "Next" at bounding box center [327, 119] width 9 height 5
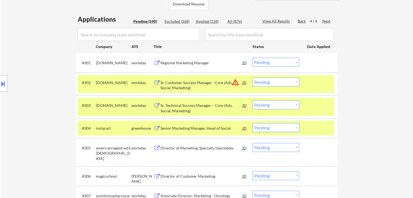
scroll to position [136, 0]
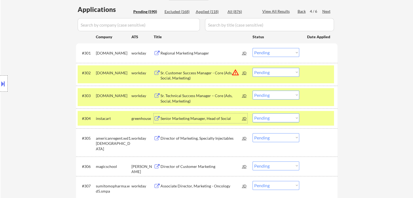
click at [184, 117] on div "Senior Marketing Manager, Head of Social" at bounding box center [202, 118] width 82 height 5
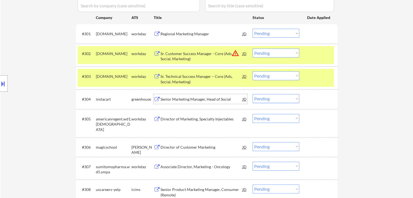
scroll to position [217, 0]
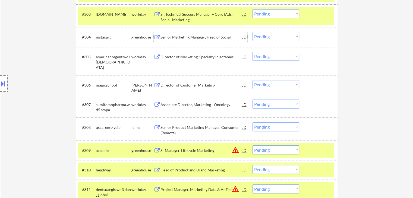
click at [264, 37] on select "Choose an option... Pending Applied Excluded (Questions) Excluded (Expired) Exc…" at bounding box center [276, 36] width 47 height 9
click at [253, 32] on select "Choose an option... Pending Applied Excluded (Questions) Excluded (Expired) Exc…" at bounding box center [276, 36] width 47 height 9
select select ""pending""
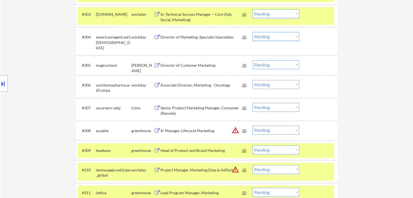
click at [173, 65] on div "Director of Customer Marketing" at bounding box center [202, 65] width 82 height 5
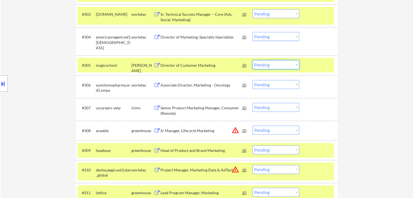
click at [266, 64] on select "Choose an option... Pending Applied Excluded (Questions) Excluded (Expired) Exc…" at bounding box center [276, 64] width 47 height 9
click at [253, 60] on select "Choose an option... Pending Applied Excluded (Questions) Excluded (Expired) Exc…" at bounding box center [276, 64] width 47 height 9
select select ""pending""
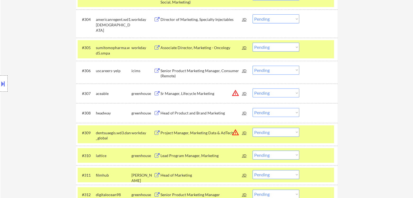
scroll to position [245, 0]
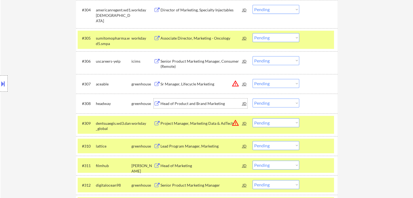
click at [192, 104] on div "Head of Product and Brand Marketing" at bounding box center [202, 103] width 82 height 5
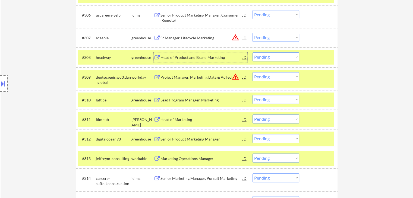
scroll to position [299, 0]
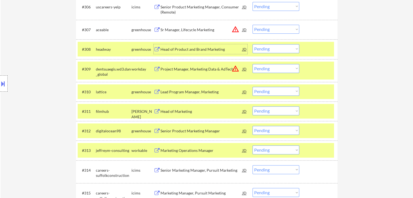
click at [183, 92] on div "Lead Program Manager, Marketing" at bounding box center [202, 91] width 82 height 5
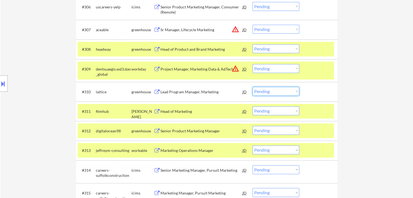
click at [275, 91] on select "Choose an option... Pending Applied Excluded (Questions) Excluded (Expired) Exc…" at bounding box center [276, 91] width 47 height 9
click at [253, 87] on select "Choose an option... Pending Applied Excluded (Questions) Excluded (Expired) Exc…" at bounding box center [276, 91] width 47 height 9
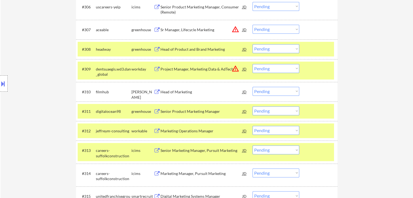
click at [178, 93] on div "Head of Marketing" at bounding box center [202, 91] width 82 height 5
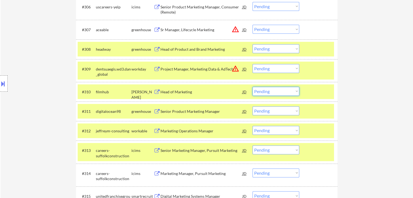
click at [262, 92] on select "Choose an option... Pending Applied Excluded (Questions) Excluded (Expired) Exc…" at bounding box center [276, 91] width 47 height 9
click at [253, 87] on select "Choose an option... Pending Applied Excluded (Questions) Excluded (Expired) Exc…" at bounding box center [276, 91] width 47 height 9
select select ""pending""
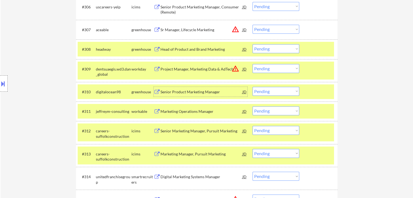
click at [189, 91] on div "Senior Product Marketing Manager" at bounding box center [202, 91] width 82 height 5
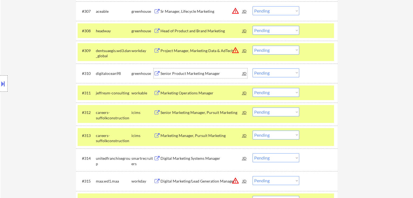
scroll to position [326, 0]
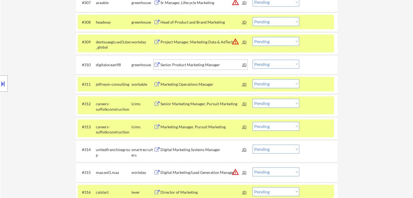
click at [185, 85] on div "Marketing Operations Manager" at bounding box center [202, 84] width 82 height 5
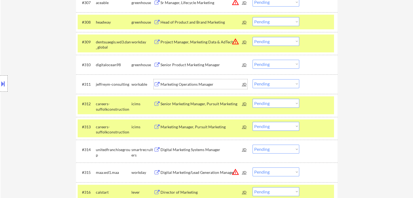
click at [198, 62] on div "Senior Product Marketing Manager" at bounding box center [202, 64] width 82 height 5
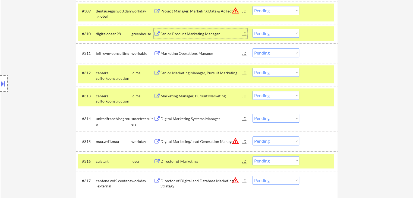
scroll to position [381, 0]
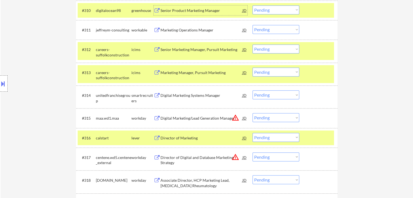
click at [183, 95] on div "Digital Marketing Systems Manager" at bounding box center [202, 95] width 82 height 5
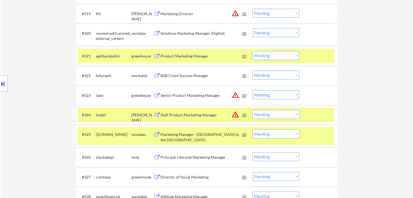
scroll to position [571, 0]
click at [191, 57] on div "Product Marketing Manager" at bounding box center [202, 55] width 82 height 5
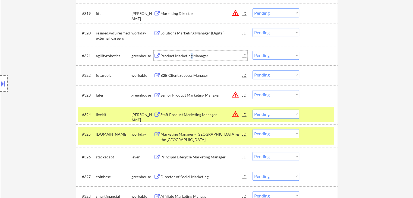
drag, startPoint x: 265, startPoint y: 55, endPoint x: 264, endPoint y: 59, distance: 4.0
click at [265, 55] on select "Choose an option... Pending Applied Excluded (Questions) Excluded (Expired) Exc…" at bounding box center [276, 55] width 47 height 9
click at [253, 51] on select "Choose an option... Pending Applied Excluded (Questions) Excluded (Expired) Exc…" at bounding box center [276, 55] width 47 height 9
select select ""pending""
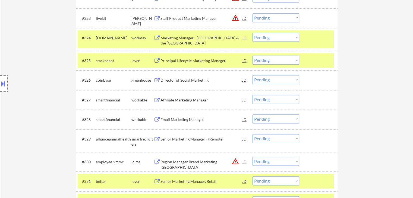
scroll to position [652, 0]
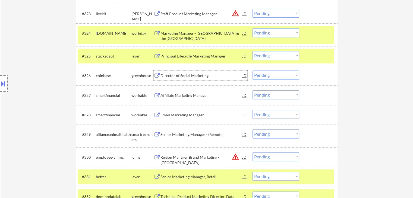
click at [194, 74] on div "Director of Social Marketing" at bounding box center [202, 75] width 82 height 5
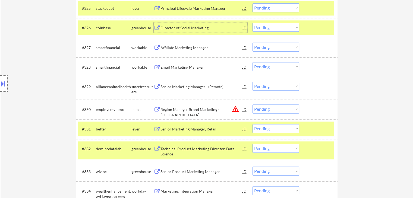
scroll to position [707, 0]
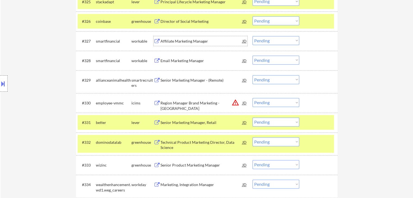
click at [195, 42] on div "Affiliate Marketing Manager" at bounding box center [202, 41] width 82 height 5
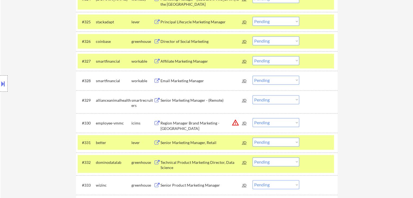
scroll to position [695, 0]
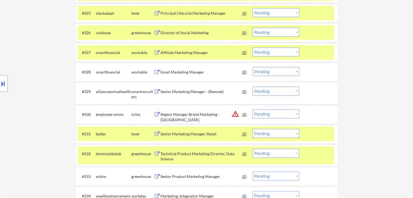
click at [258, 52] on select "Choose an option... Pending Applied Excluded (Questions) Excluded (Expired) Exc…" at bounding box center [276, 52] width 47 height 9
click at [253, 48] on select "Choose an option... Pending Applied Excluded (Questions) Excluded (Expired) Exc…" at bounding box center [276, 52] width 47 height 9
select select ""pending""
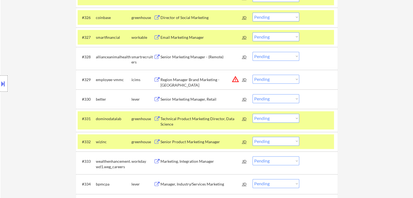
scroll to position [723, 0]
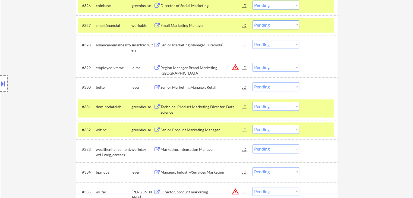
click at [188, 85] on div "Senior Marketing Manager, Retail" at bounding box center [202, 87] width 82 height 5
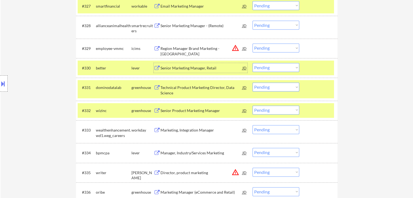
scroll to position [750, 0]
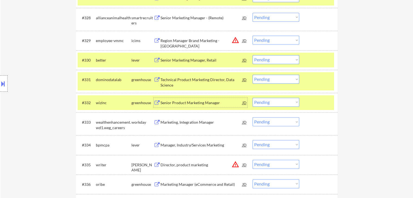
click at [175, 101] on div "Senior Product Marketing Manager" at bounding box center [202, 102] width 82 height 5
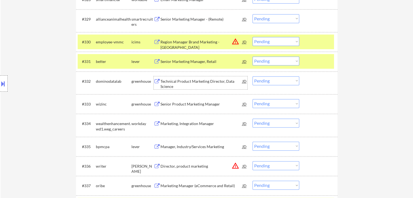
scroll to position [777, 0]
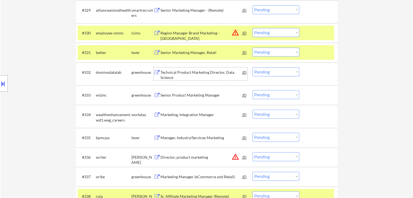
click at [171, 93] on div "Senior Product Marketing Manager" at bounding box center [202, 95] width 82 height 5
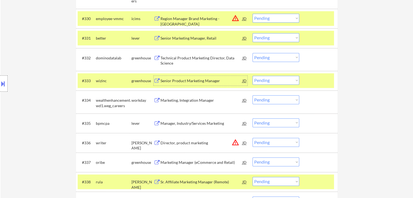
scroll to position [804, 0]
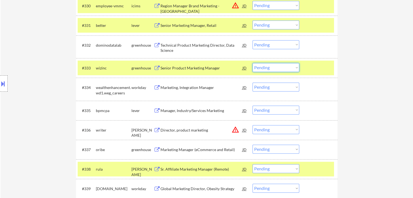
click at [269, 66] on select "Choose an option... Pending Applied Excluded (Questions) Excluded (Expired) Exc…" at bounding box center [276, 67] width 47 height 9
click at [253, 63] on select "Choose an option... Pending Applied Excluded (Questions) Excluded (Expired) Exc…" at bounding box center [276, 67] width 47 height 9
select select ""pending""
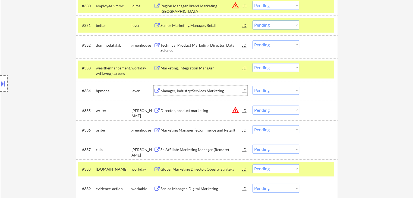
click at [210, 89] on div "Manager, Industry/Services Marketing" at bounding box center [202, 90] width 82 height 5
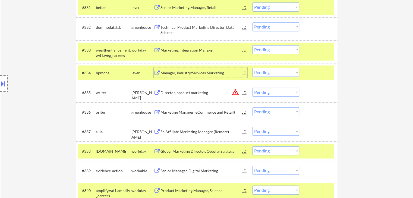
scroll to position [831, 0]
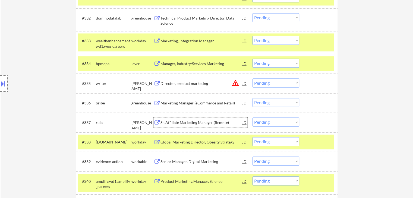
click at [190, 122] on div "Sr. Affiliate Marketing Manager (Remote)" at bounding box center [202, 122] width 82 height 5
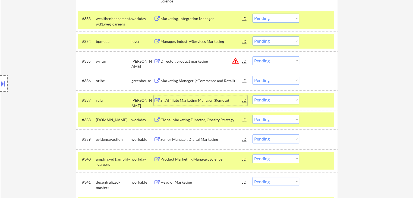
scroll to position [886, 0]
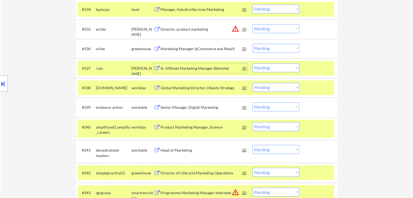
drag, startPoint x: 266, startPoint y: 68, endPoint x: 265, endPoint y: 71, distance: 3.9
click at [266, 68] on select "Choose an option... Pending Applied Excluded (Questions) Excluded (Expired) Exc…" at bounding box center [276, 67] width 47 height 9
click at [253, 63] on select "Choose an option... Pending Applied Excluded (Questions) Excluded (Expired) Exc…" at bounding box center [276, 67] width 47 height 9
select select ""pending""
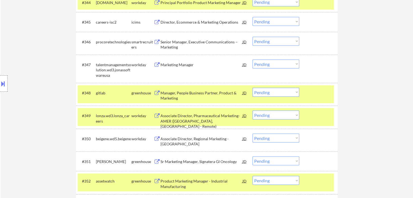
scroll to position [1103, 0]
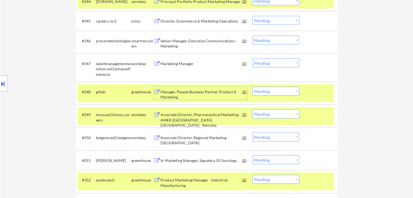
click at [200, 91] on div "Manager, People Business Partner, Product & Marketing" at bounding box center [202, 94] width 82 height 11
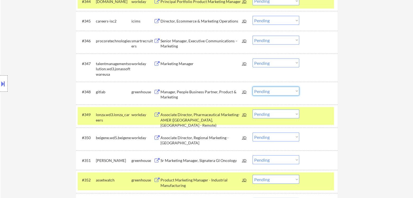
drag, startPoint x: 262, startPoint y: 92, endPoint x: 267, endPoint y: 95, distance: 5.9
click at [262, 92] on select "Choose an option... Pending Applied Excluded (Questions) Excluded (Expired) Exc…" at bounding box center [276, 91] width 47 height 9
click at [253, 87] on select "Choose an option... Pending Applied Excluded (Questions) Excluded (Expired) Exc…" at bounding box center [276, 91] width 47 height 9
select select ""pending""
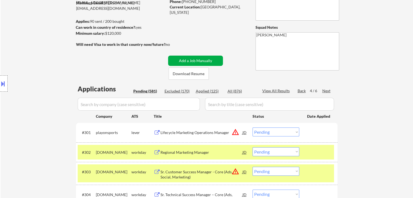
scroll to position [0, 0]
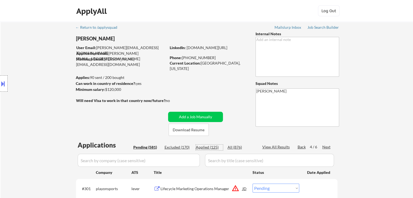
click at [206, 149] on div "Applied (125)" at bounding box center [209, 147] width 27 height 5
select select ""applied""
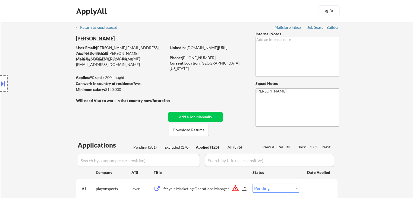
select select ""applied""
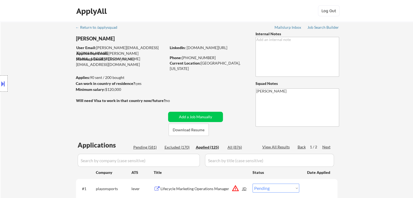
select select ""applied""
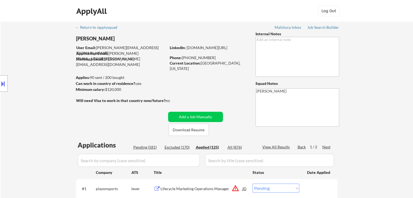
select select ""applied""
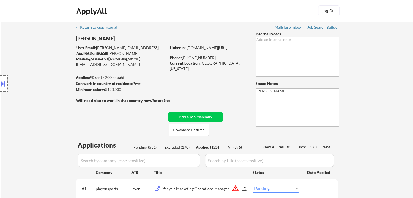
select select ""applied""
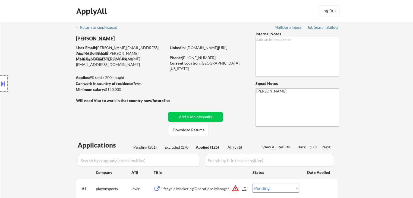
select select ""applied""
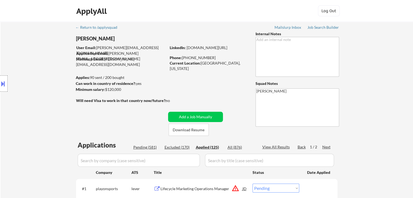
select select ""applied""
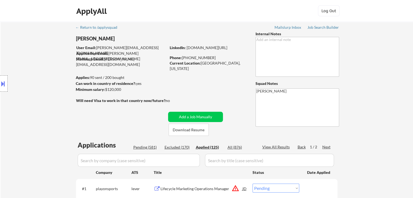
select select ""applied""
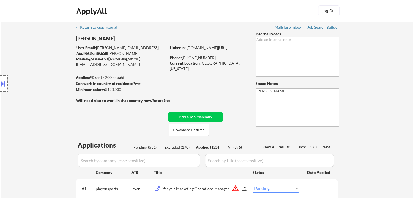
select select ""applied""
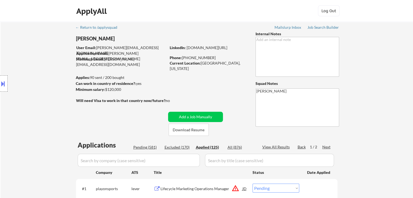
select select ""applied""
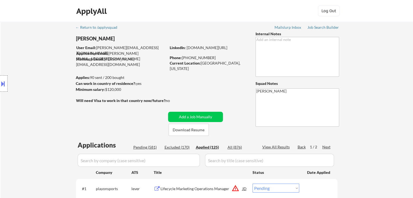
select select ""applied""
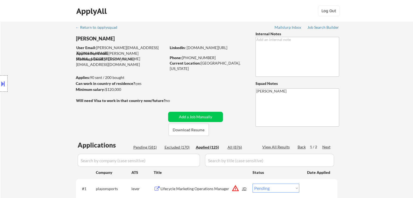
select select ""applied""
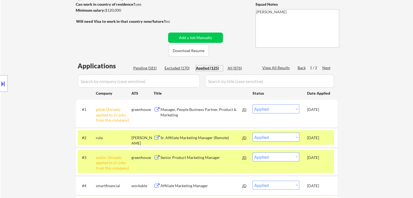
scroll to position [82, 0]
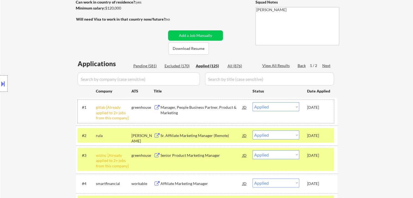
drag, startPoint x: 332, startPoint y: 106, endPoint x: 329, endPoint y: 108, distance: 3.1
click at [329, 108] on div "#1 gitlab [Already applied to 2+ jobs from this company] greenhouse Manager, Pe…" at bounding box center [206, 111] width 257 height 23
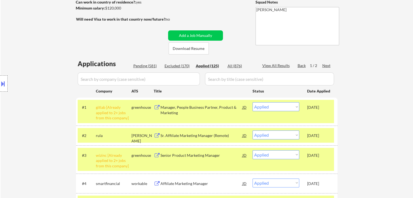
copy div "[DATE]"
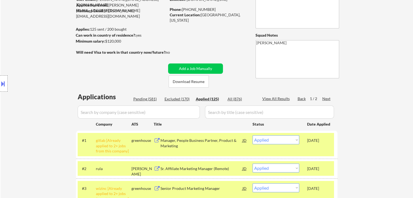
scroll to position [27, 0]
